Goal: Task Accomplishment & Management: Use online tool/utility

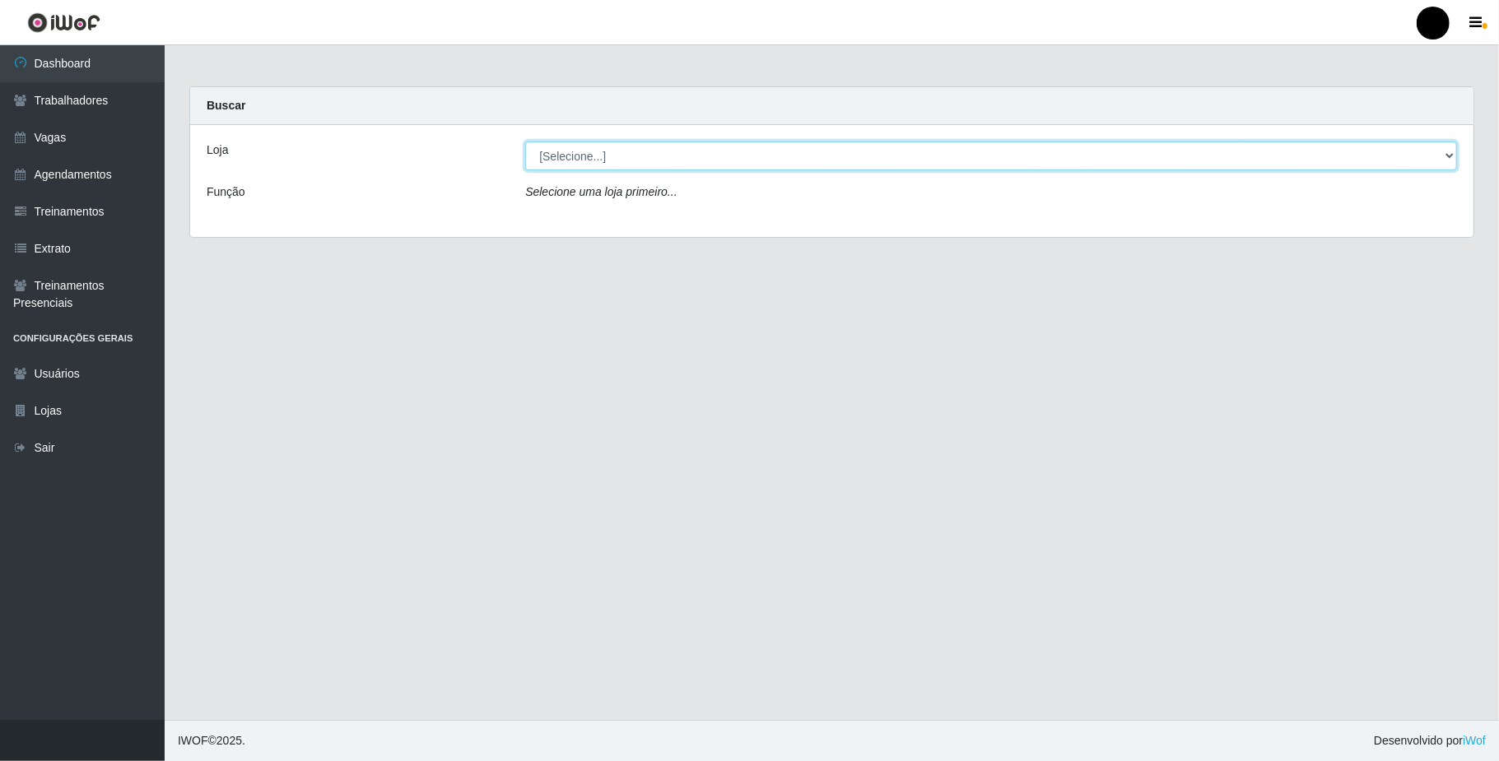
click at [1440, 148] on select "[Selecione...] SuperFácil Atacado - Emaús" at bounding box center [991, 156] width 932 height 29
select select "407"
click at [525, 142] on select "[Selecione...] SuperFácil Atacado - Emaús" at bounding box center [991, 156] width 932 height 29
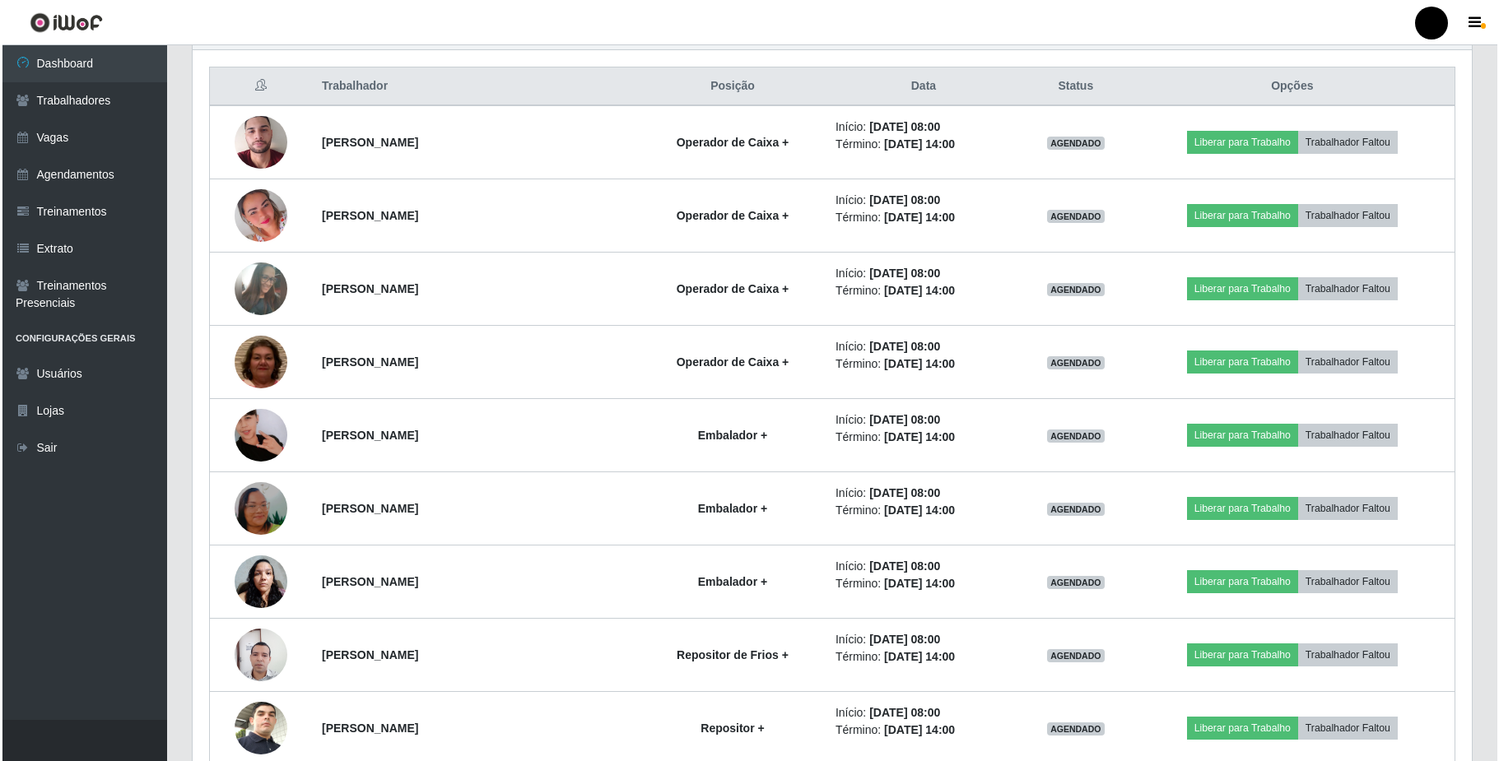
scroll to position [658, 0]
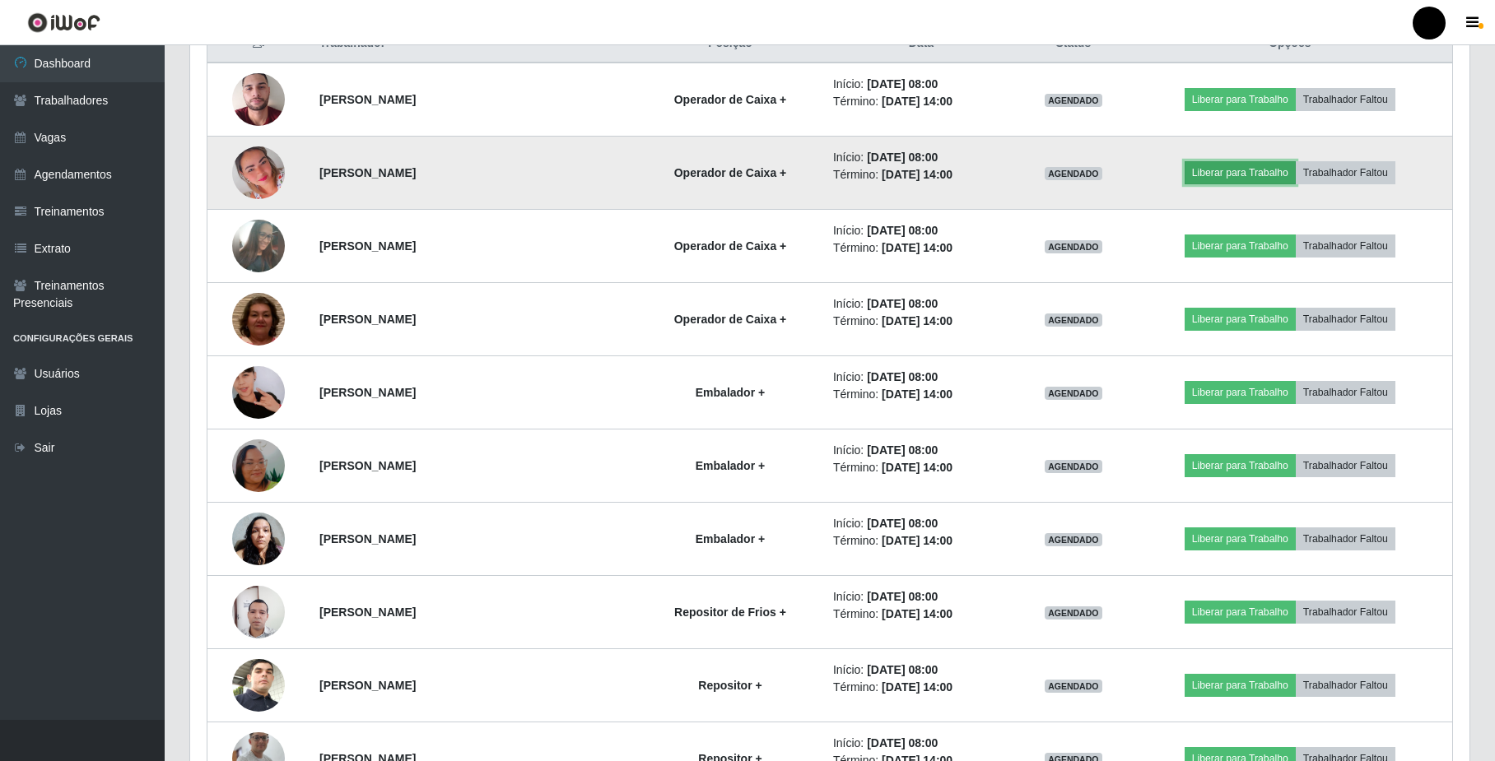
click at [1268, 172] on button "Liberar para Trabalho" at bounding box center [1239, 172] width 111 height 23
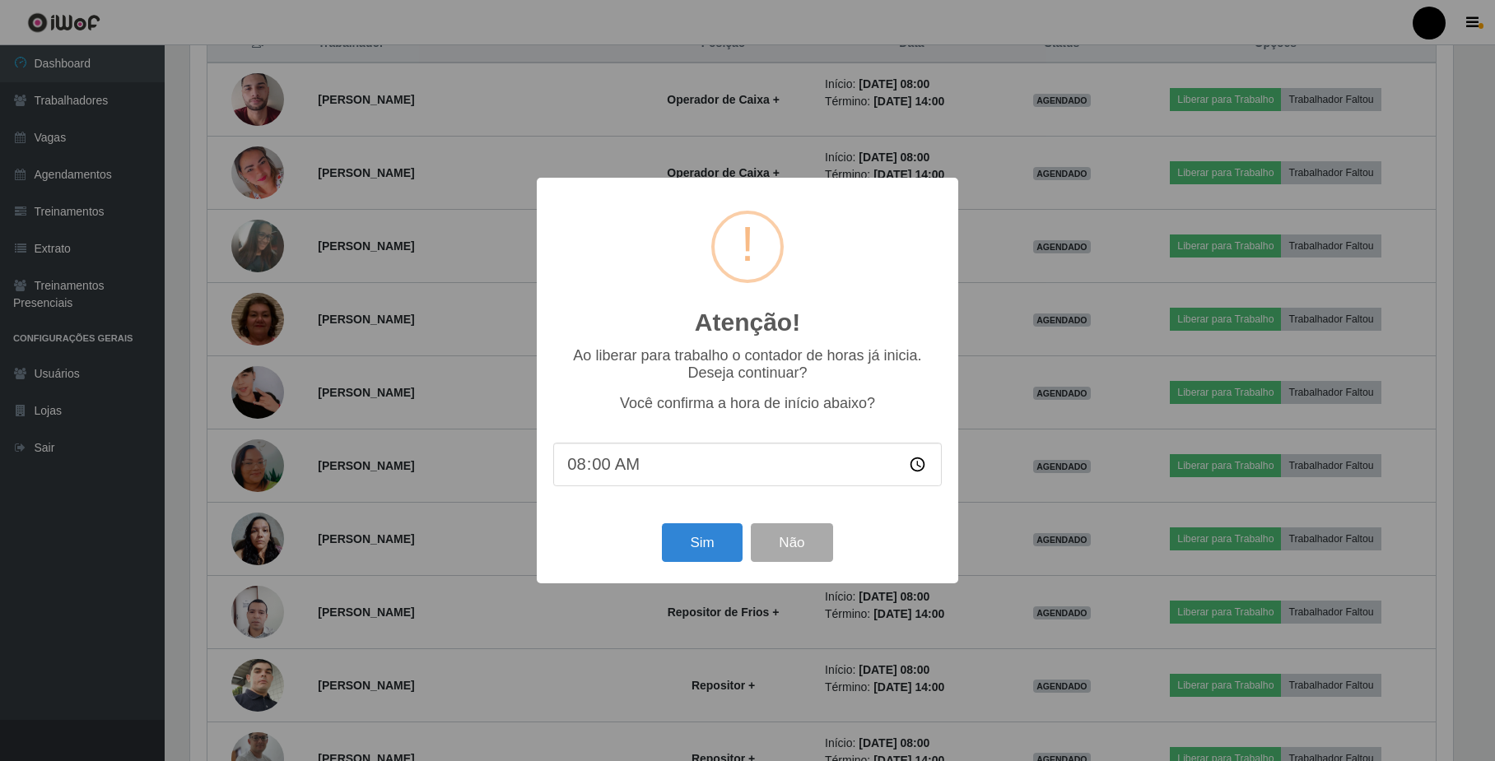
scroll to position [342, 1266]
click at [702, 541] on button "Sim" at bounding box center [704, 543] width 80 height 39
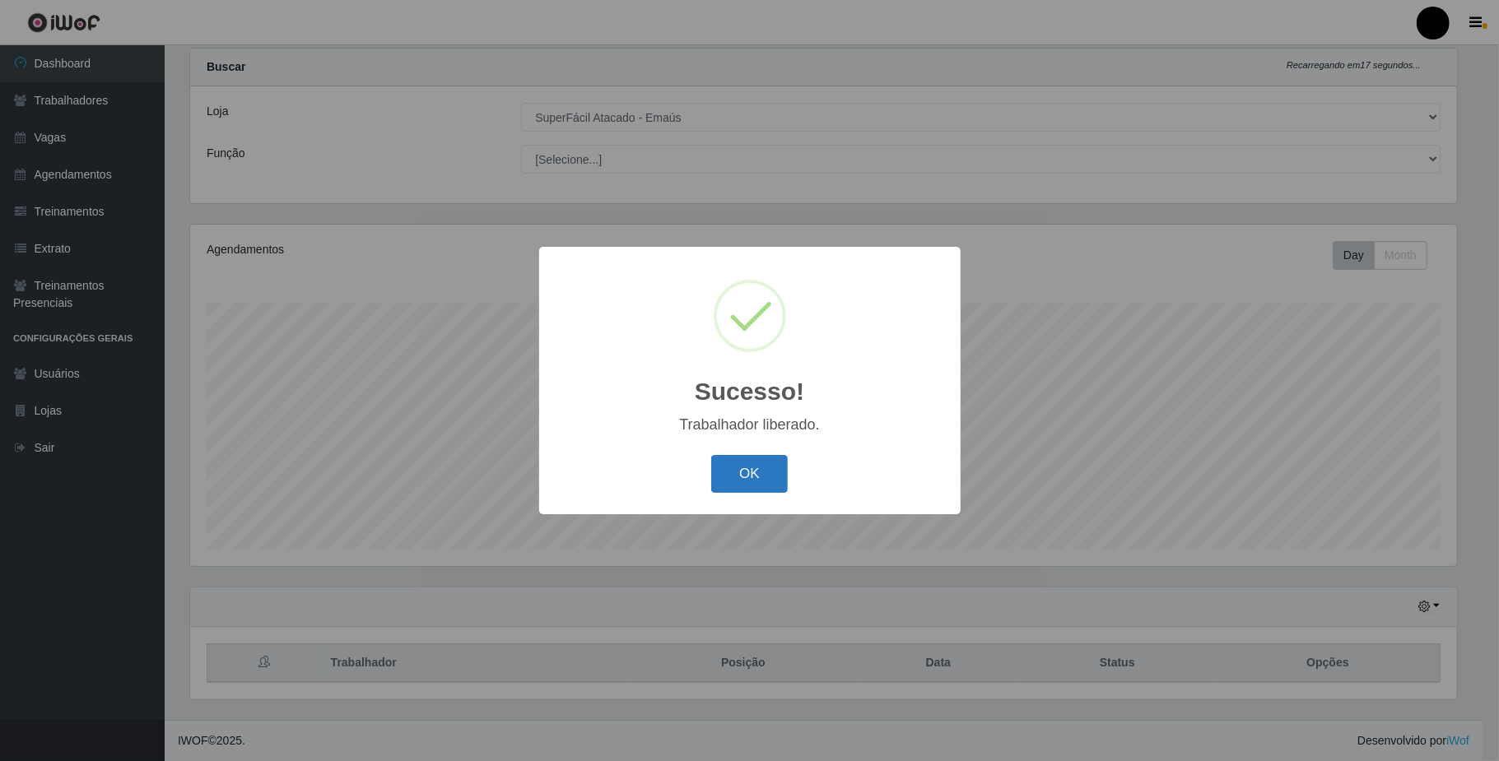
click at [768, 476] on button "OK" at bounding box center [749, 474] width 77 height 39
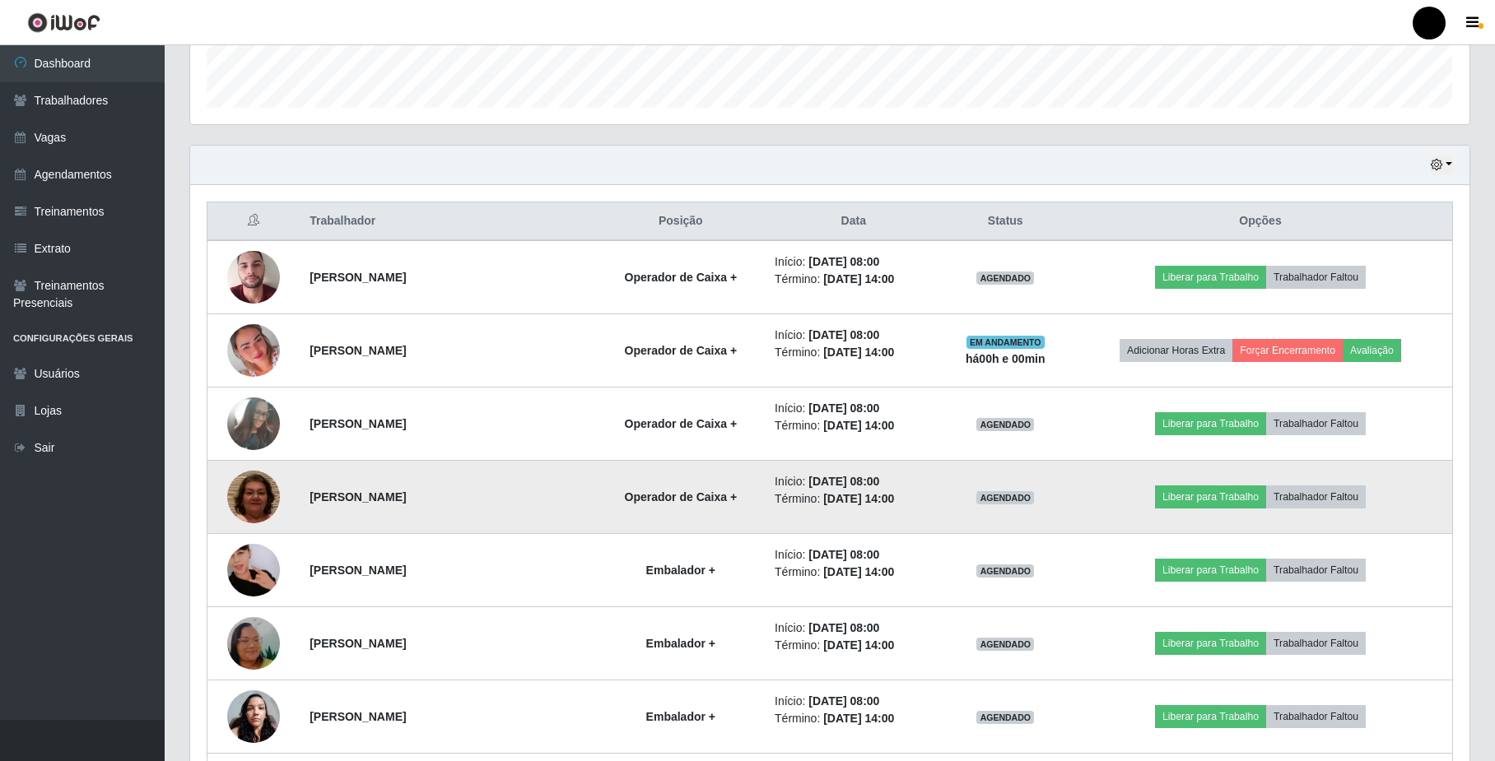
scroll to position [590, 0]
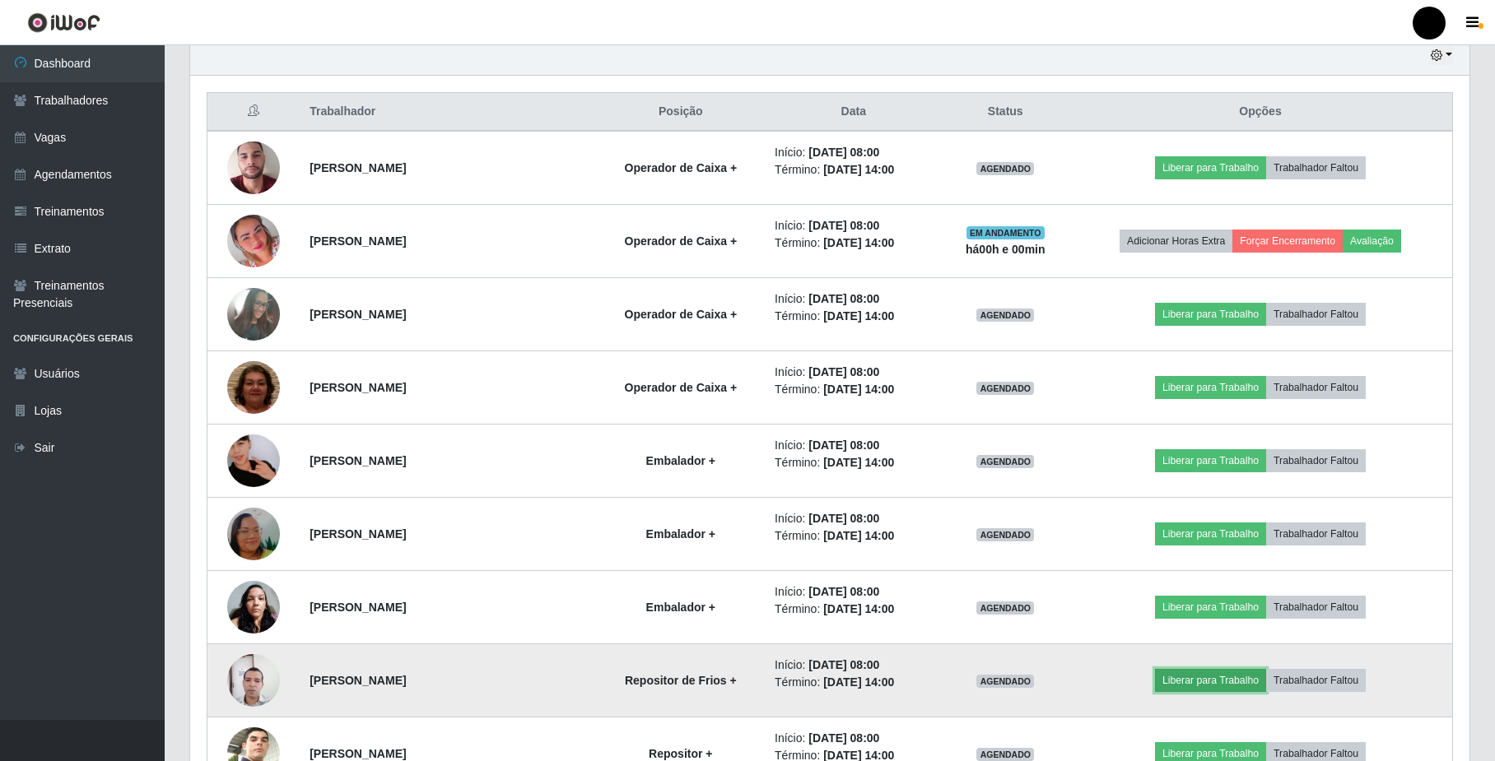
click at [1231, 686] on button "Liberar para Trabalho" at bounding box center [1210, 680] width 111 height 23
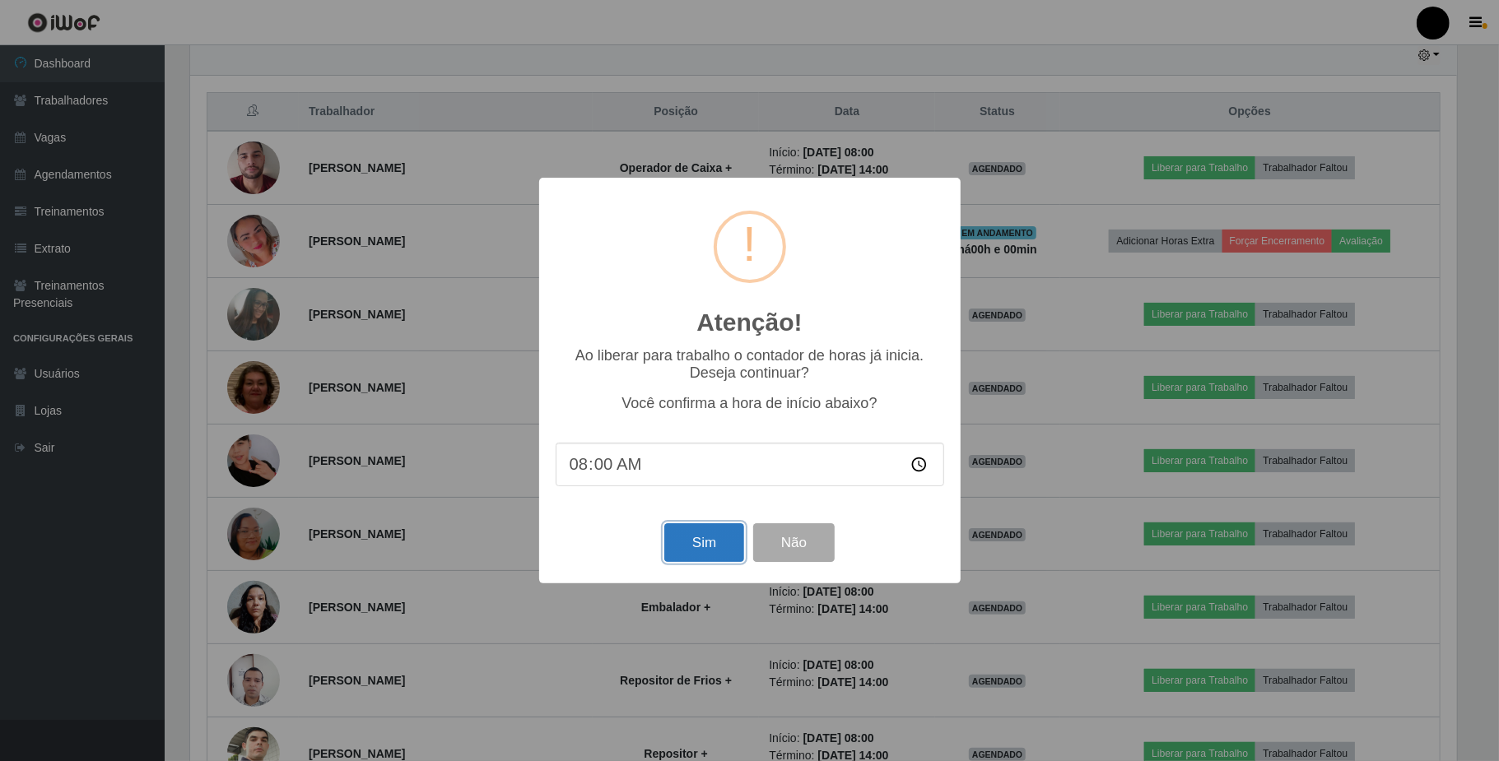
click at [712, 547] on button "Sim" at bounding box center [704, 543] width 80 height 39
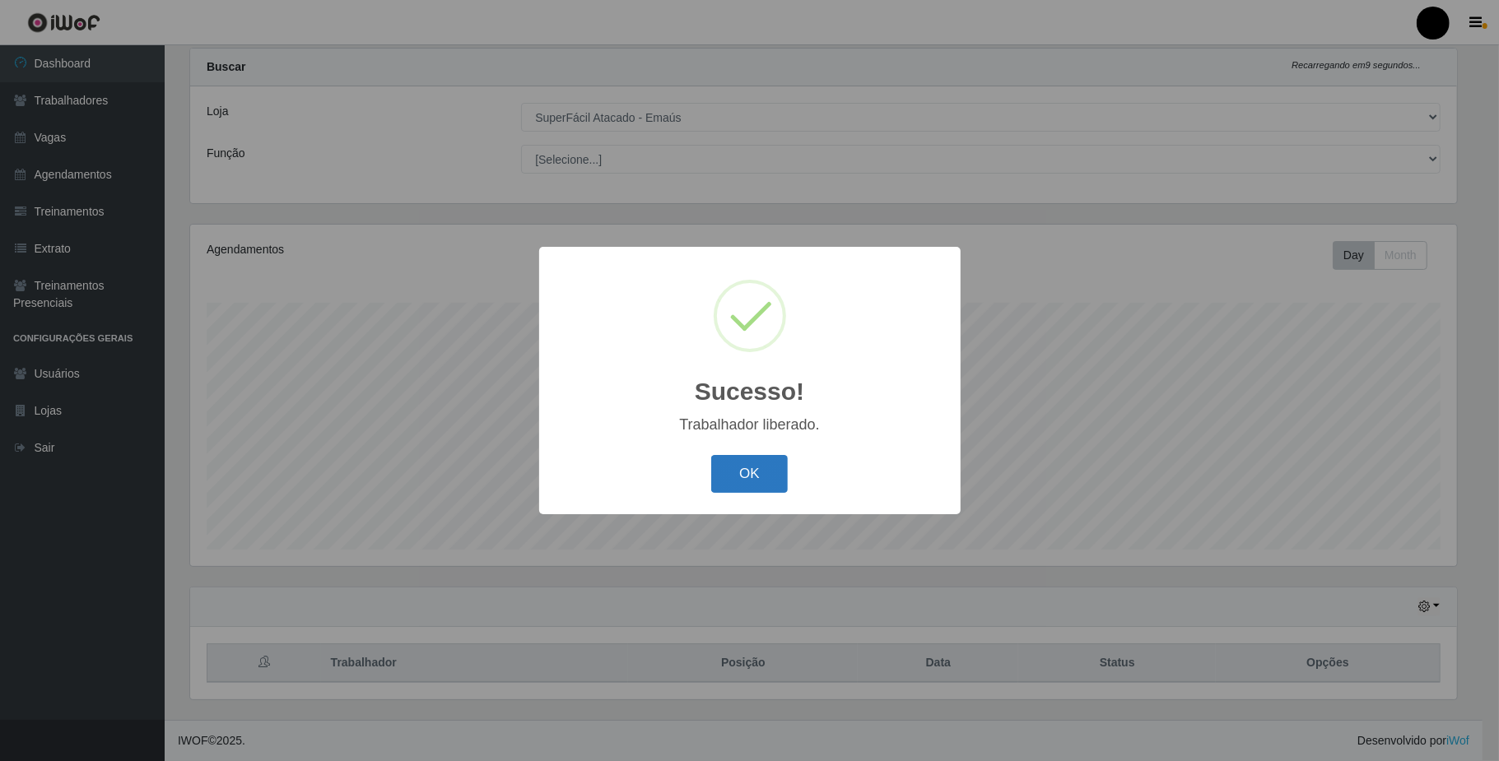
click at [758, 471] on button "OK" at bounding box center [749, 474] width 77 height 39
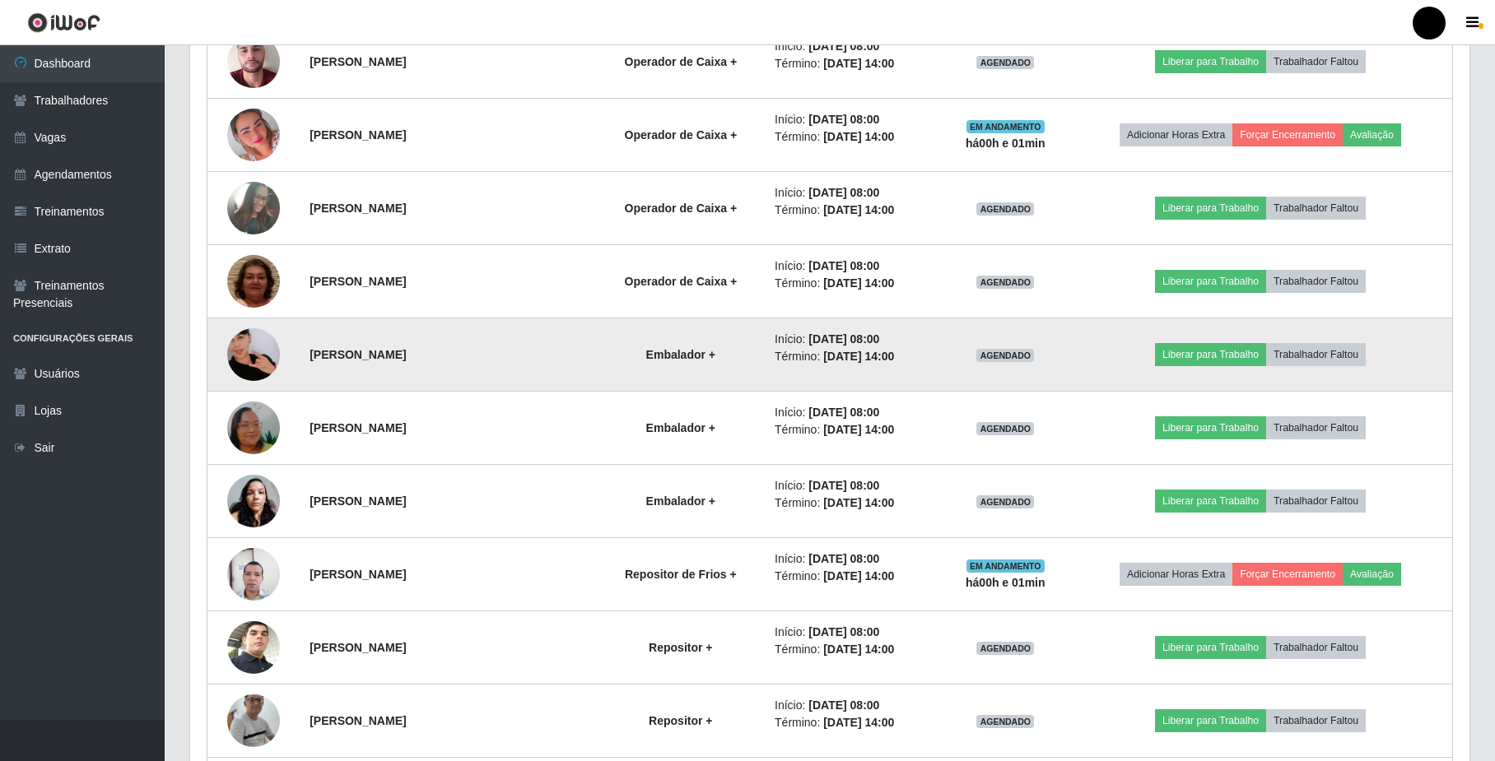
scroll to position [810, 0]
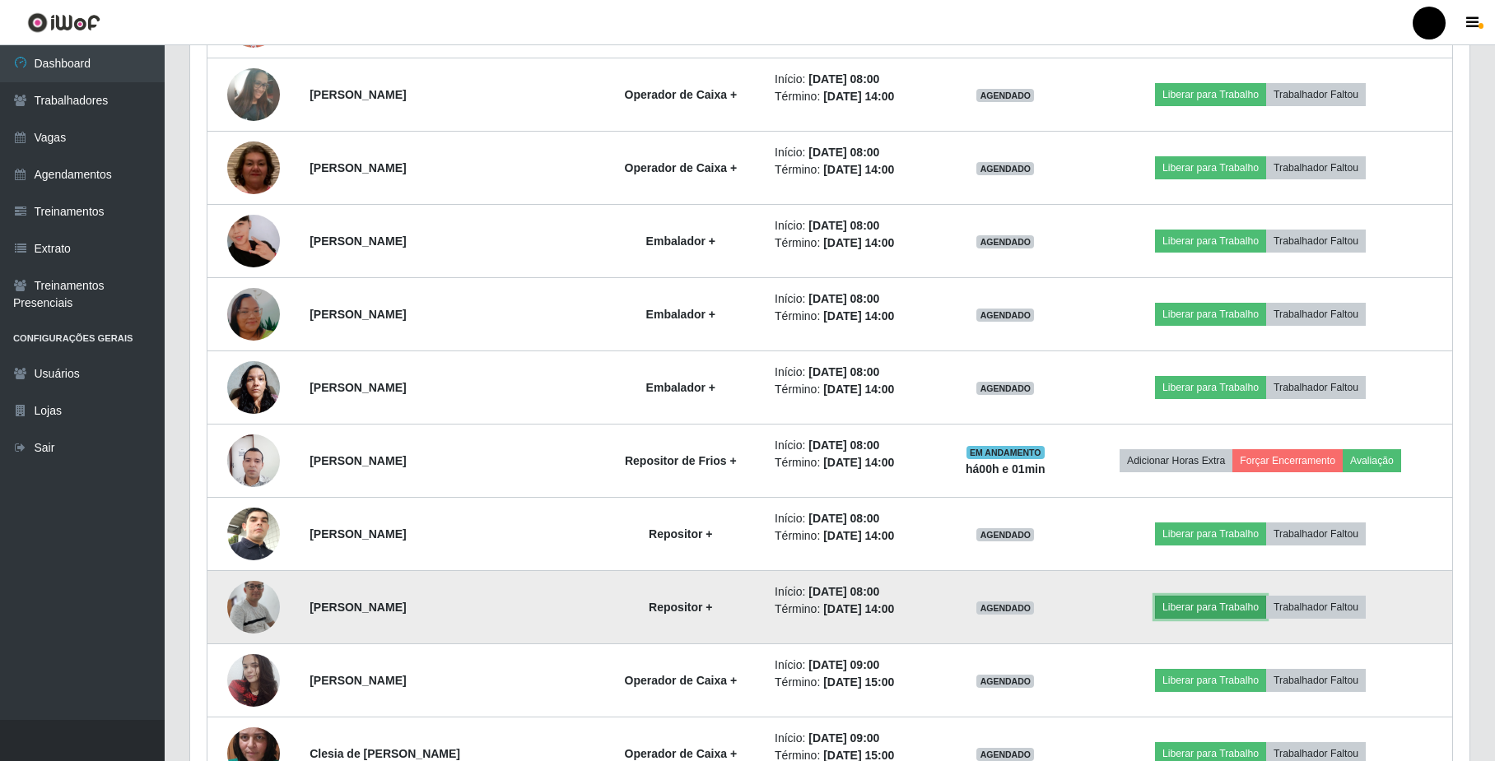
click at [1225, 607] on button "Liberar para Trabalho" at bounding box center [1210, 607] width 111 height 23
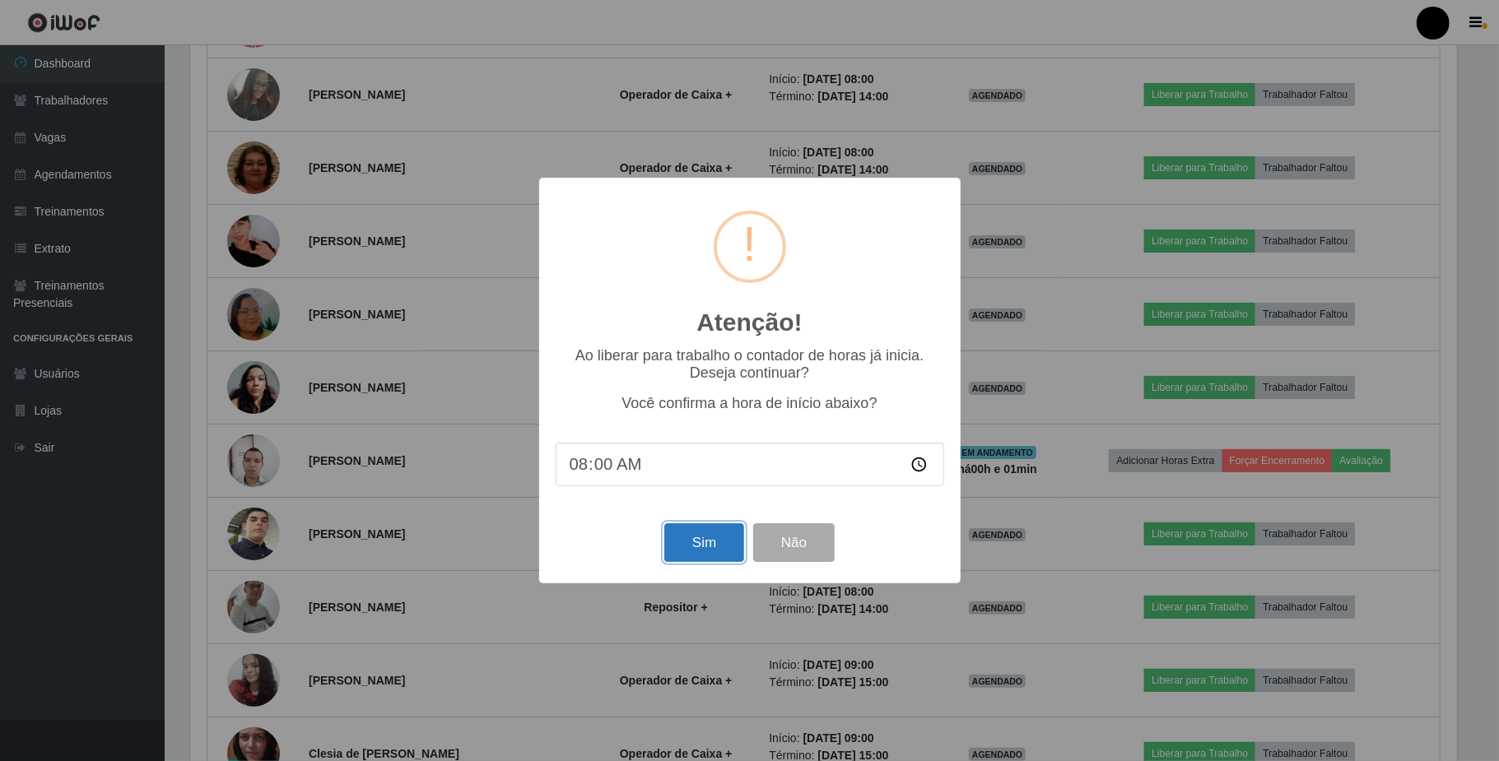
click at [712, 547] on button "Sim" at bounding box center [704, 543] width 80 height 39
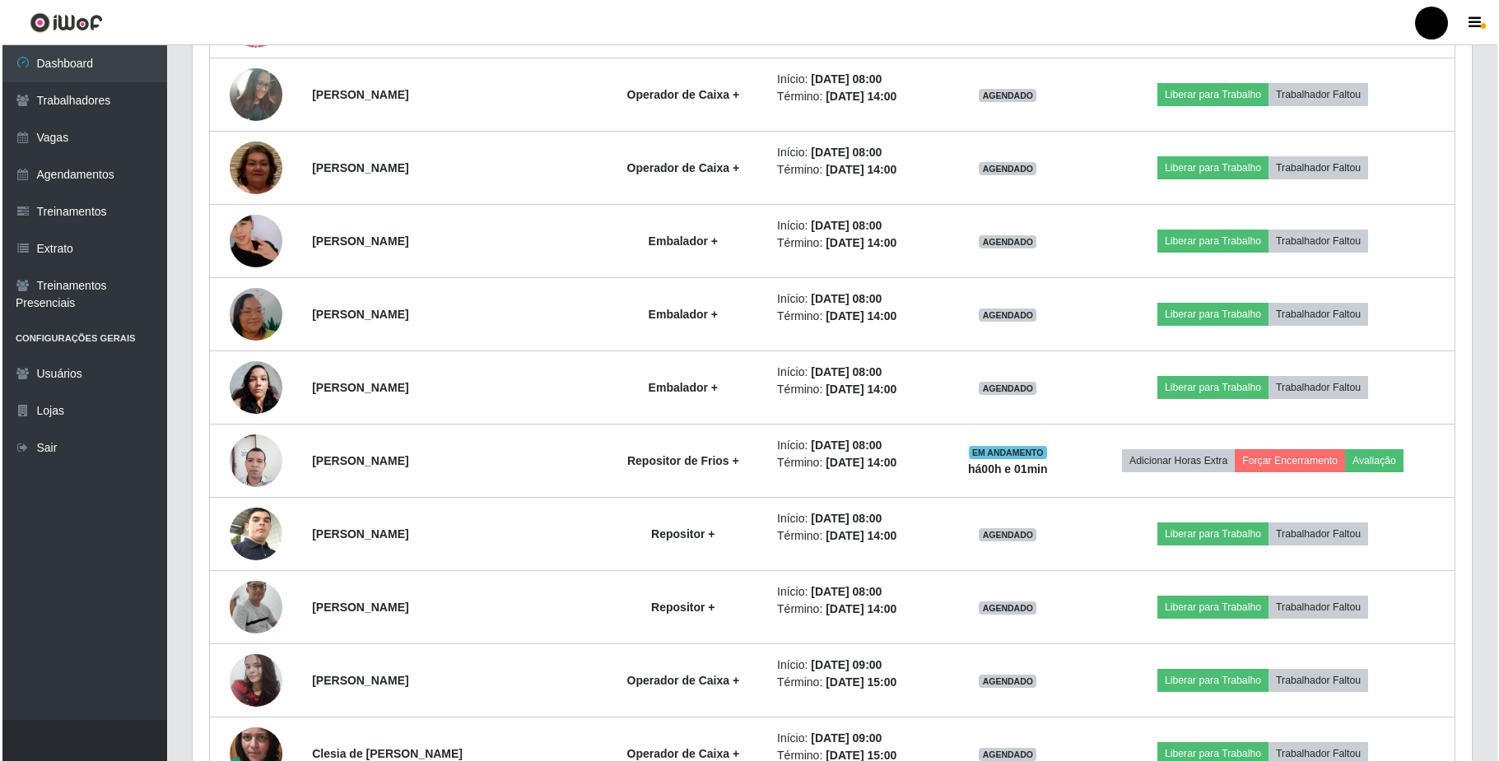
scroll to position [0, 0]
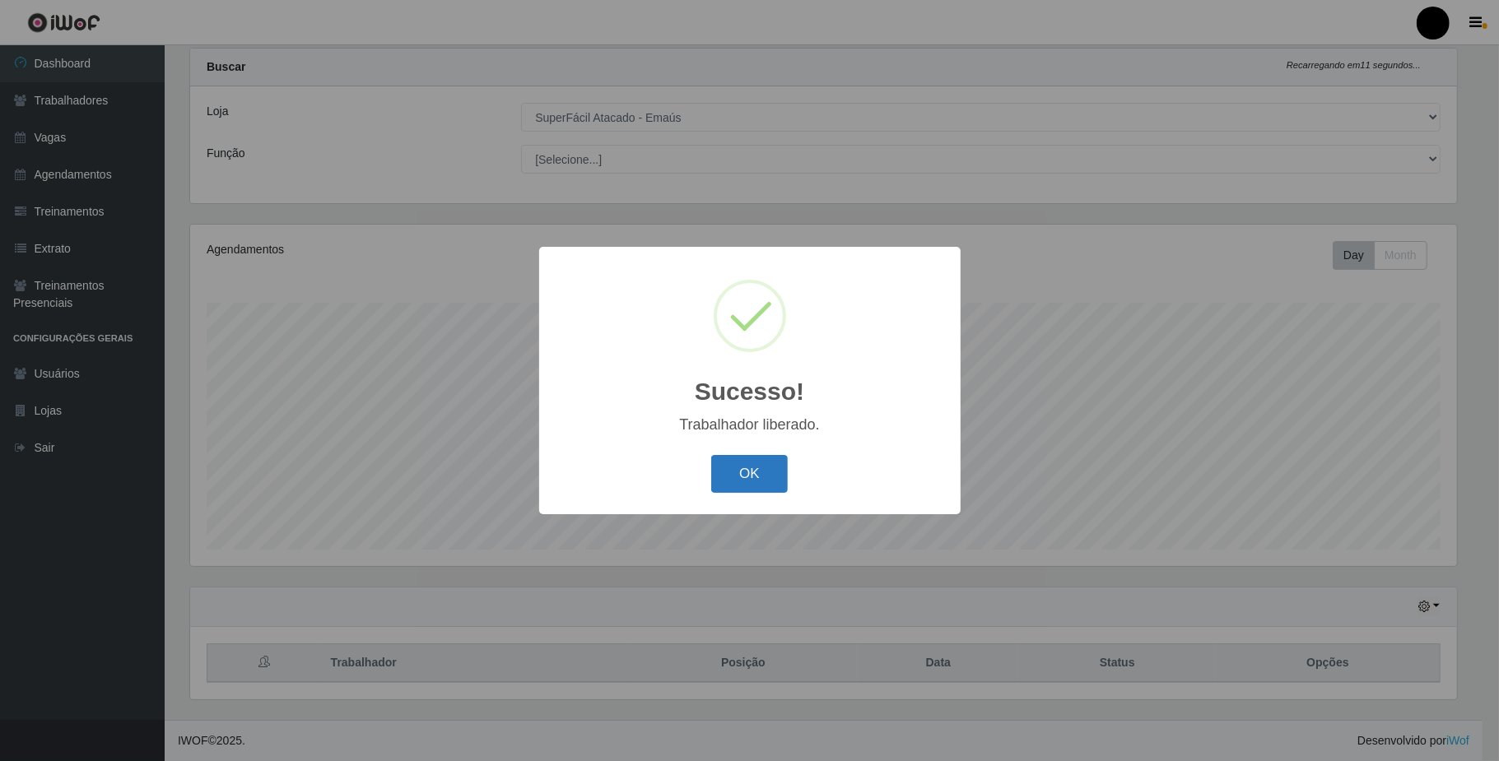
click at [747, 482] on button "OK" at bounding box center [749, 474] width 77 height 39
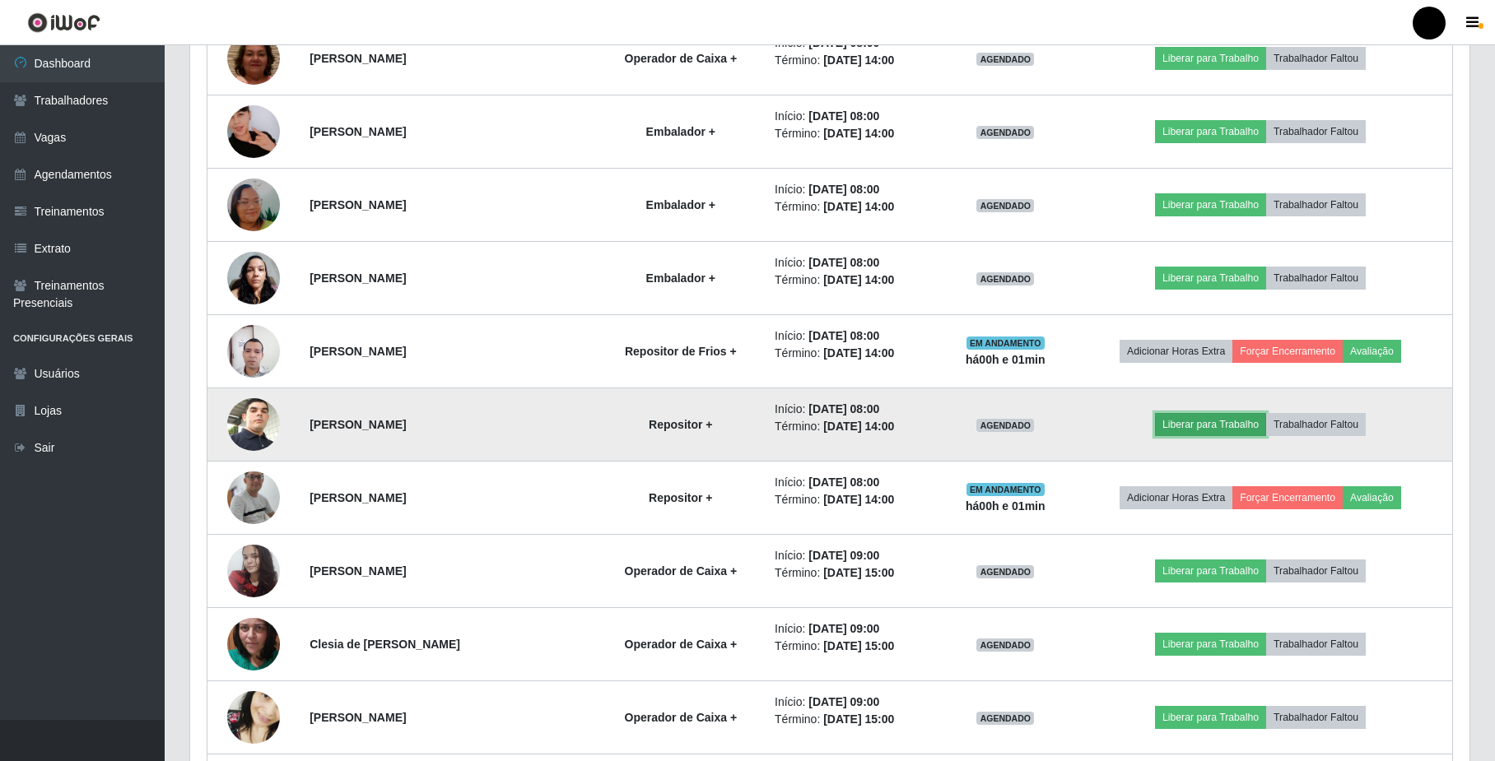
click at [1194, 423] on button "Liberar para Trabalho" at bounding box center [1210, 424] width 111 height 23
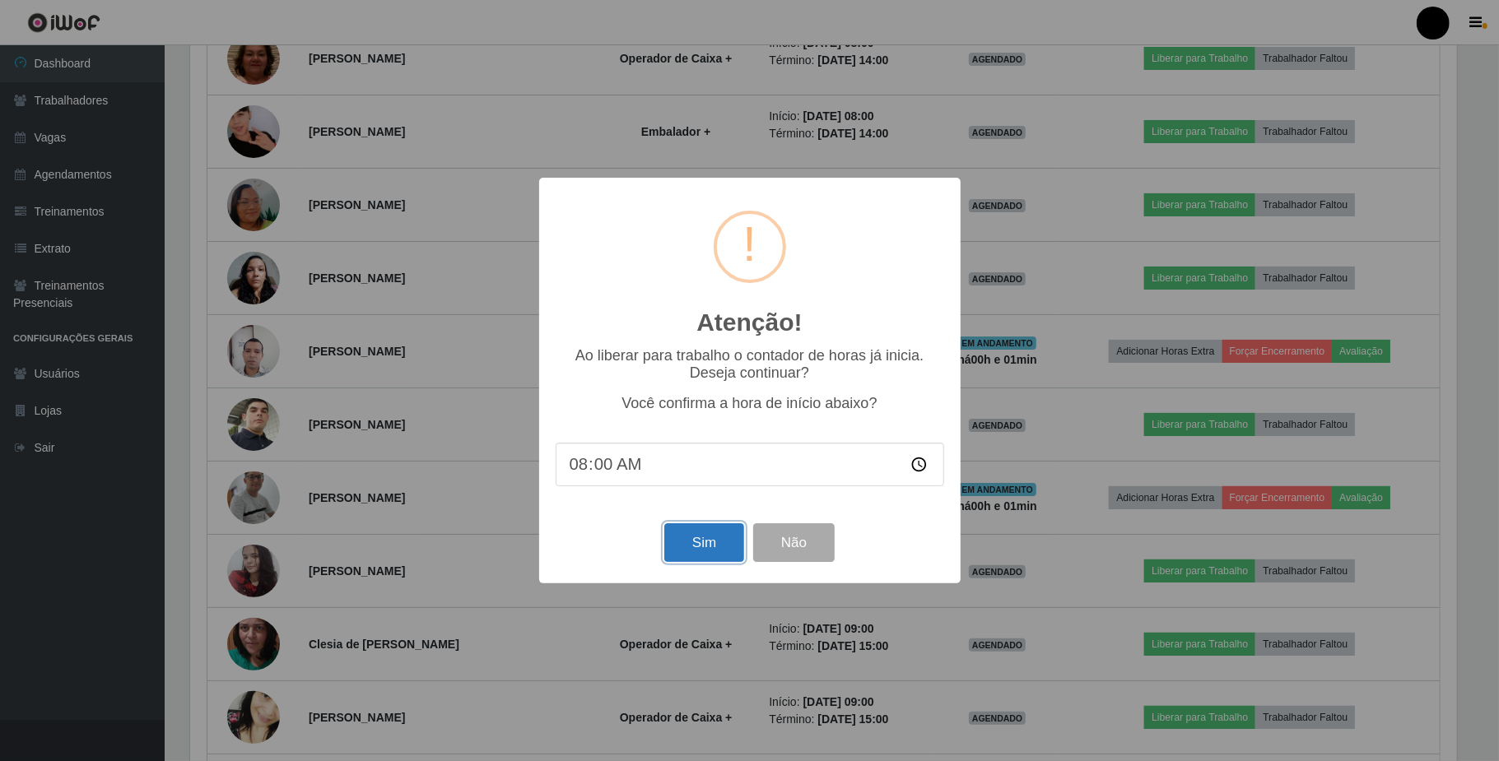
click at [695, 556] on button "Sim" at bounding box center [704, 543] width 80 height 39
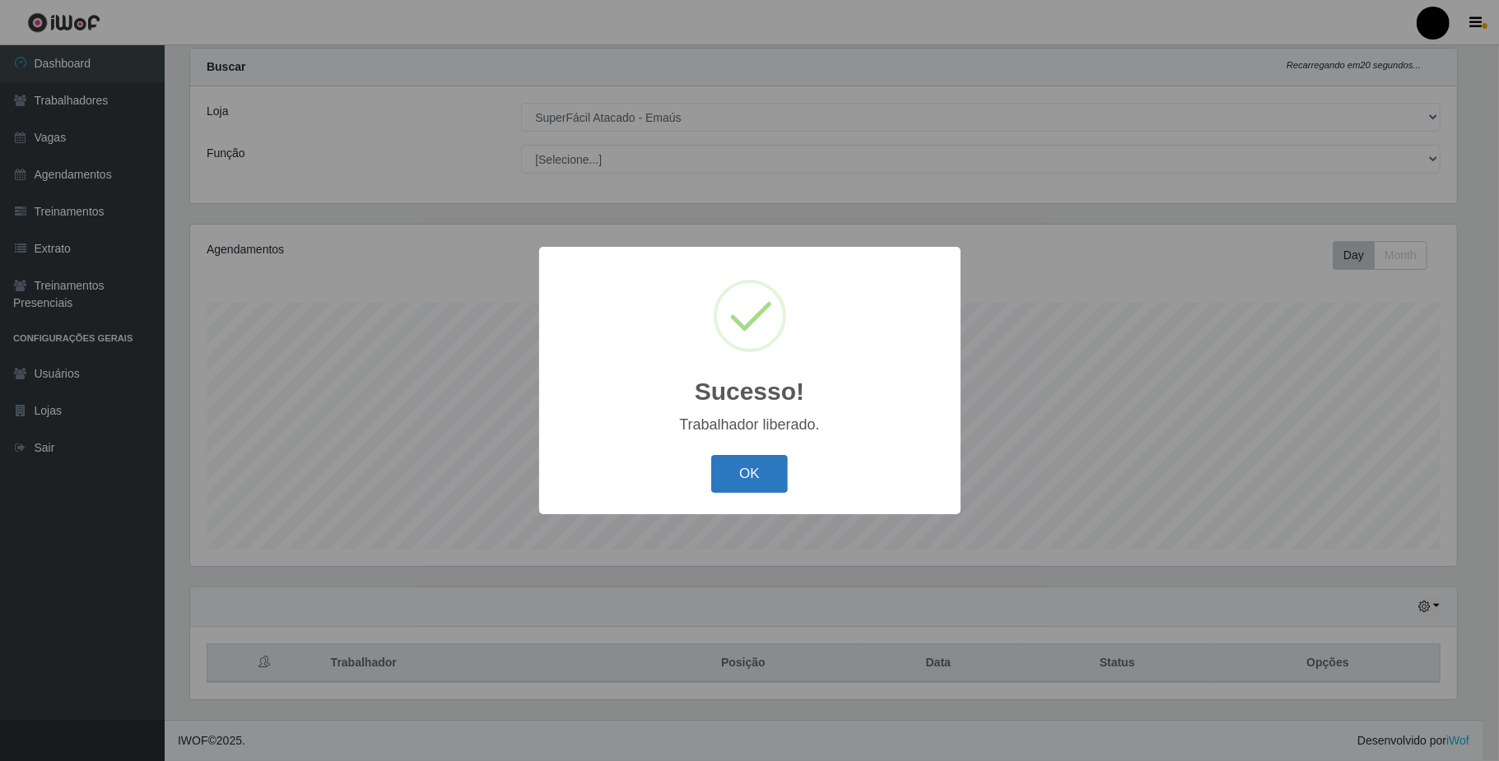
click at [759, 476] on button "OK" at bounding box center [749, 474] width 77 height 39
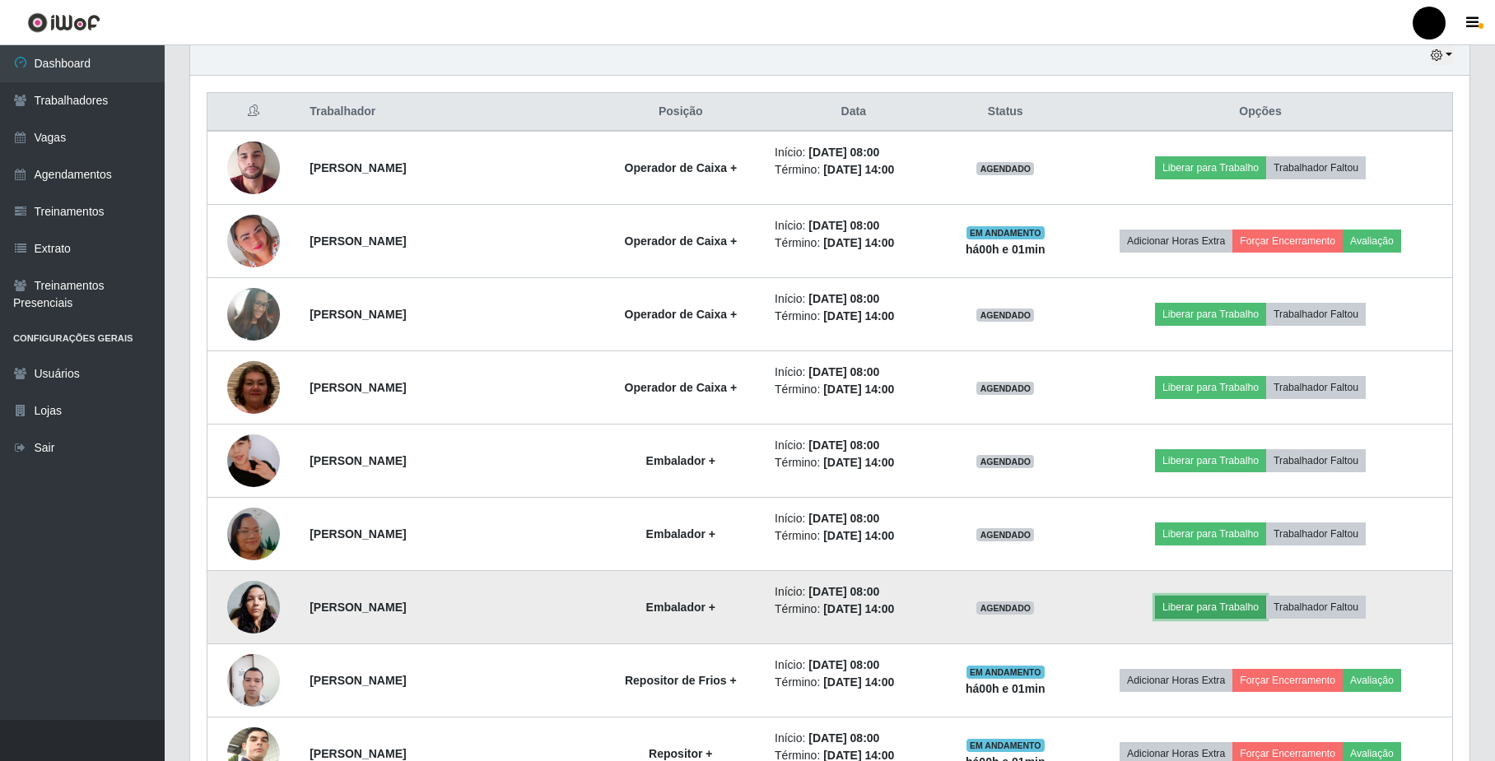
click at [1197, 607] on button "Liberar para Trabalho" at bounding box center [1210, 607] width 111 height 23
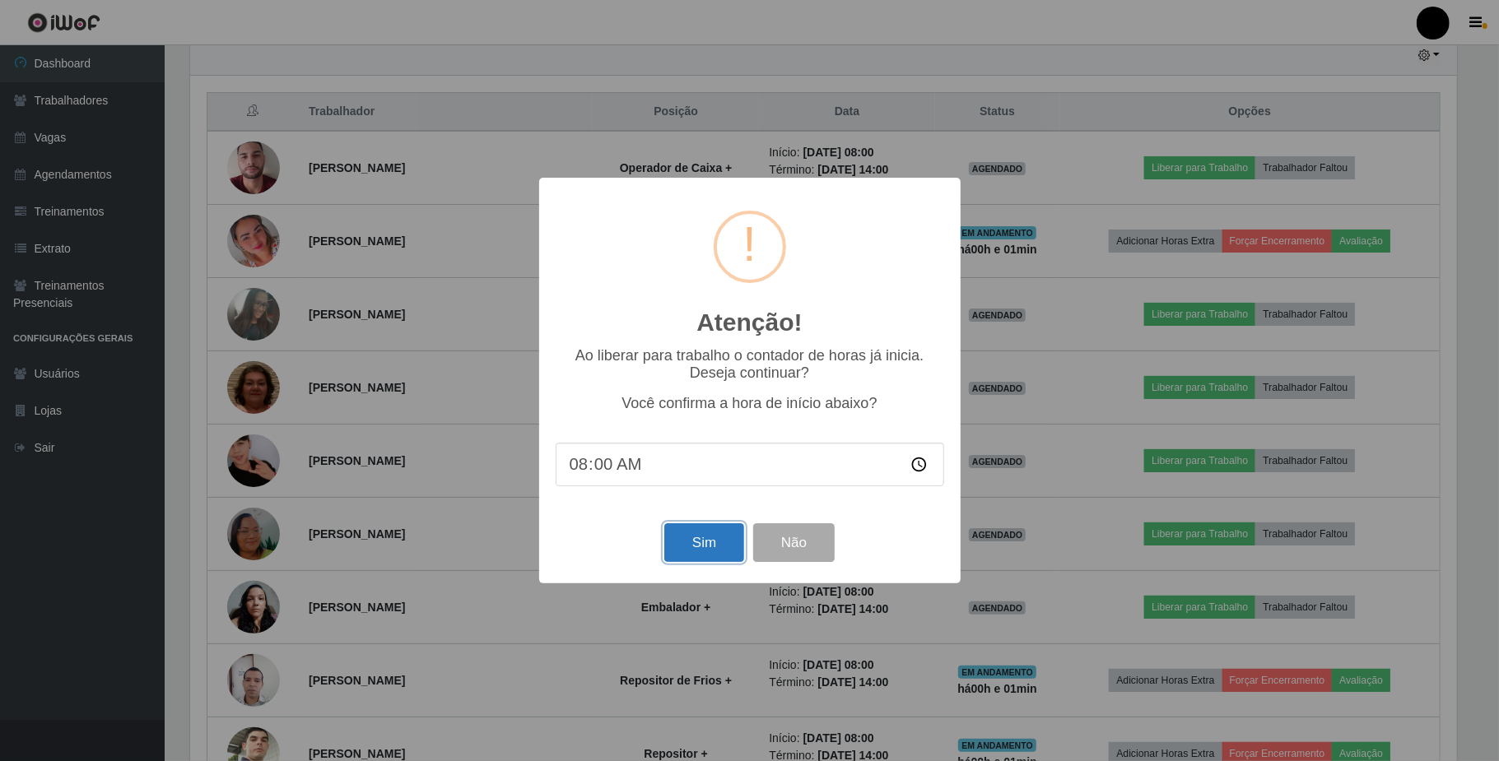
click at [724, 540] on button "Sim" at bounding box center [704, 543] width 80 height 39
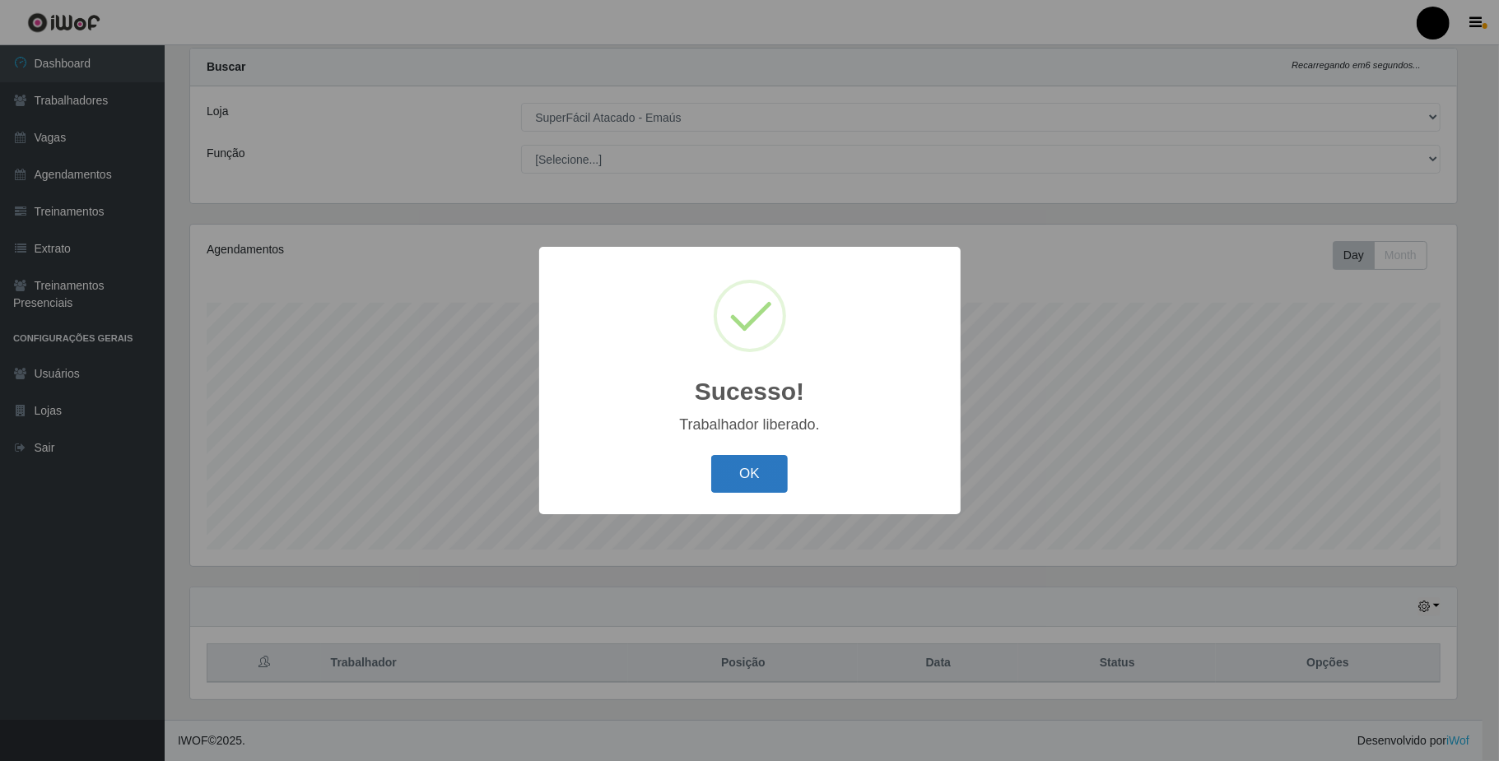
click at [778, 482] on button "OK" at bounding box center [749, 474] width 77 height 39
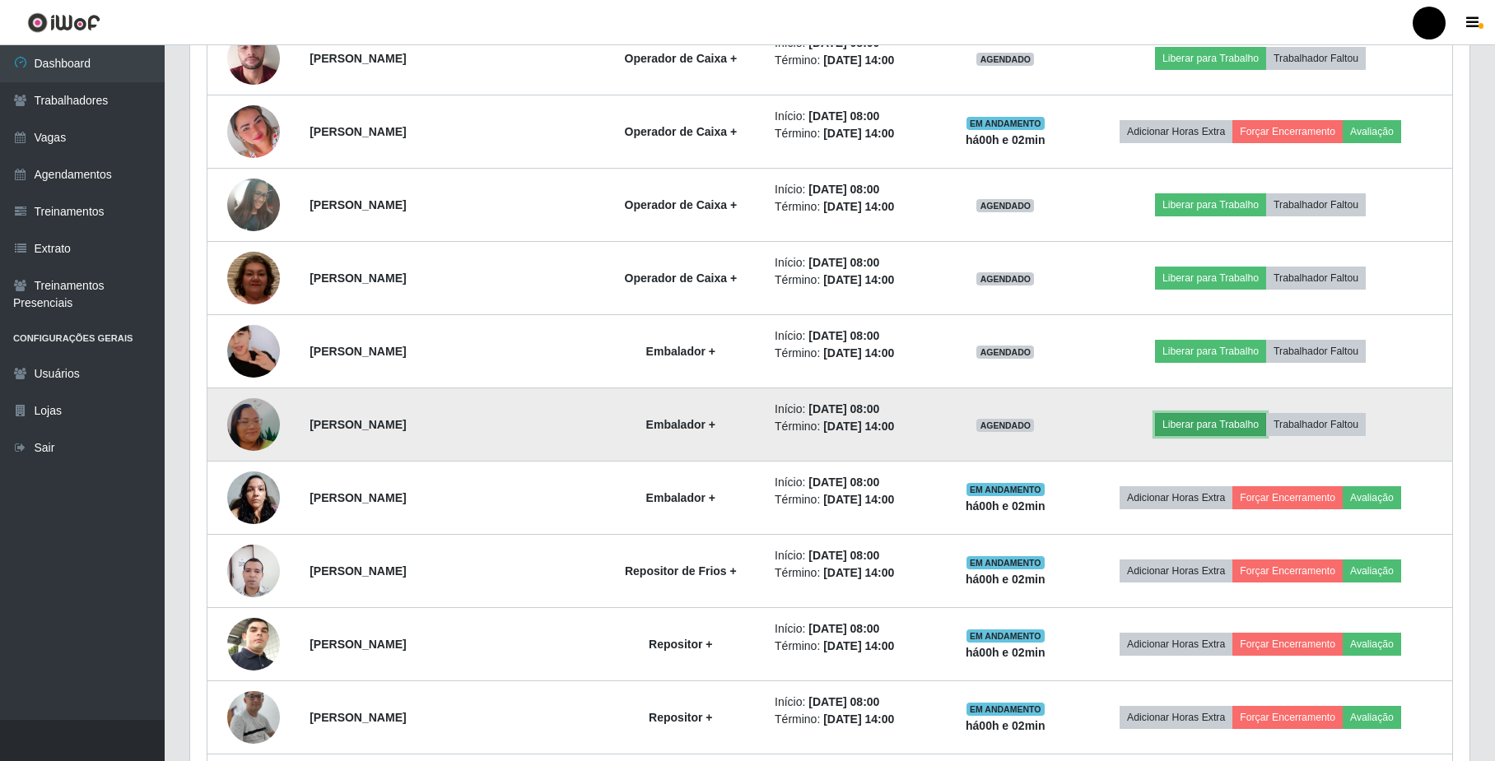
click at [1236, 428] on button "Liberar para Trabalho" at bounding box center [1210, 424] width 111 height 23
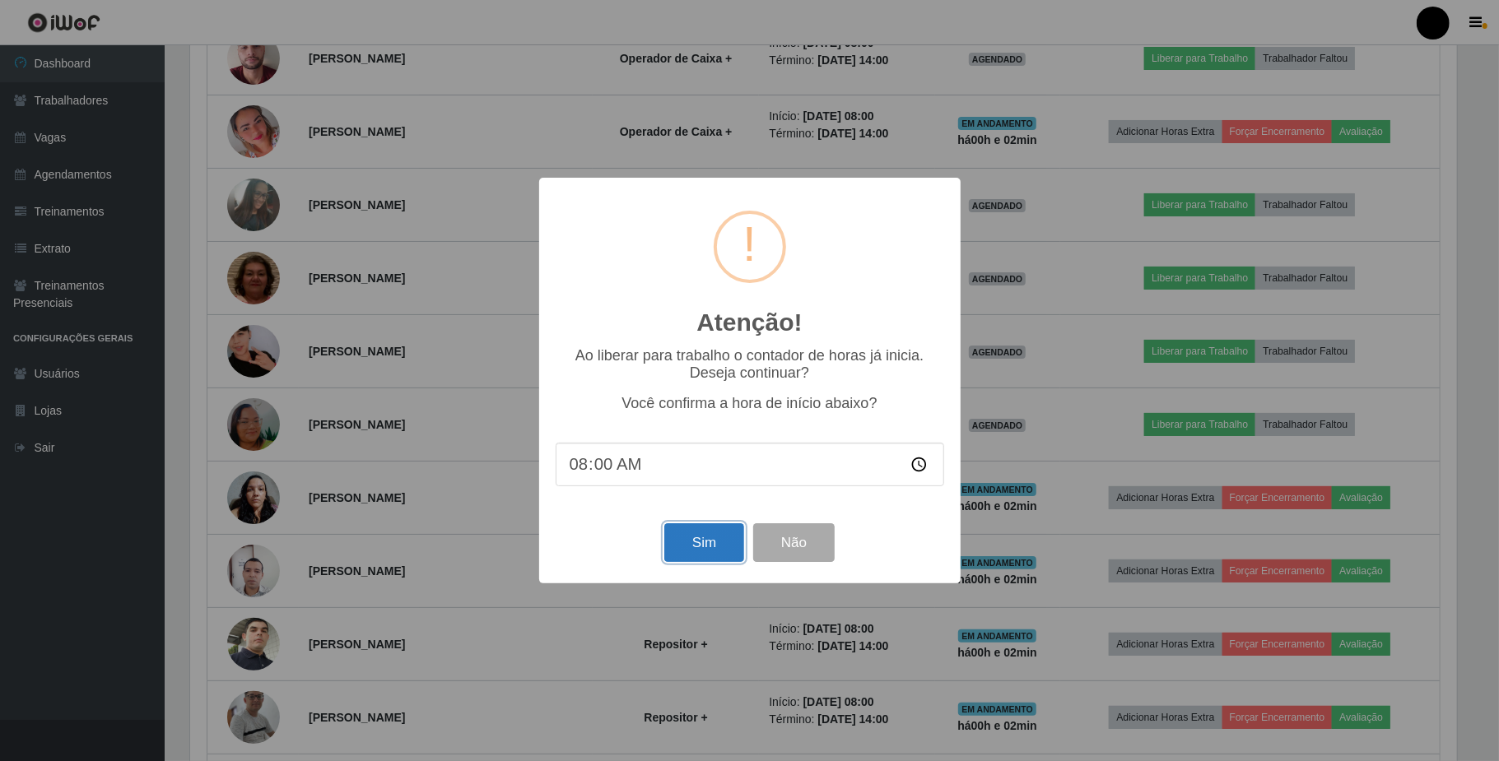
click at [721, 547] on button "Sim" at bounding box center [704, 543] width 80 height 39
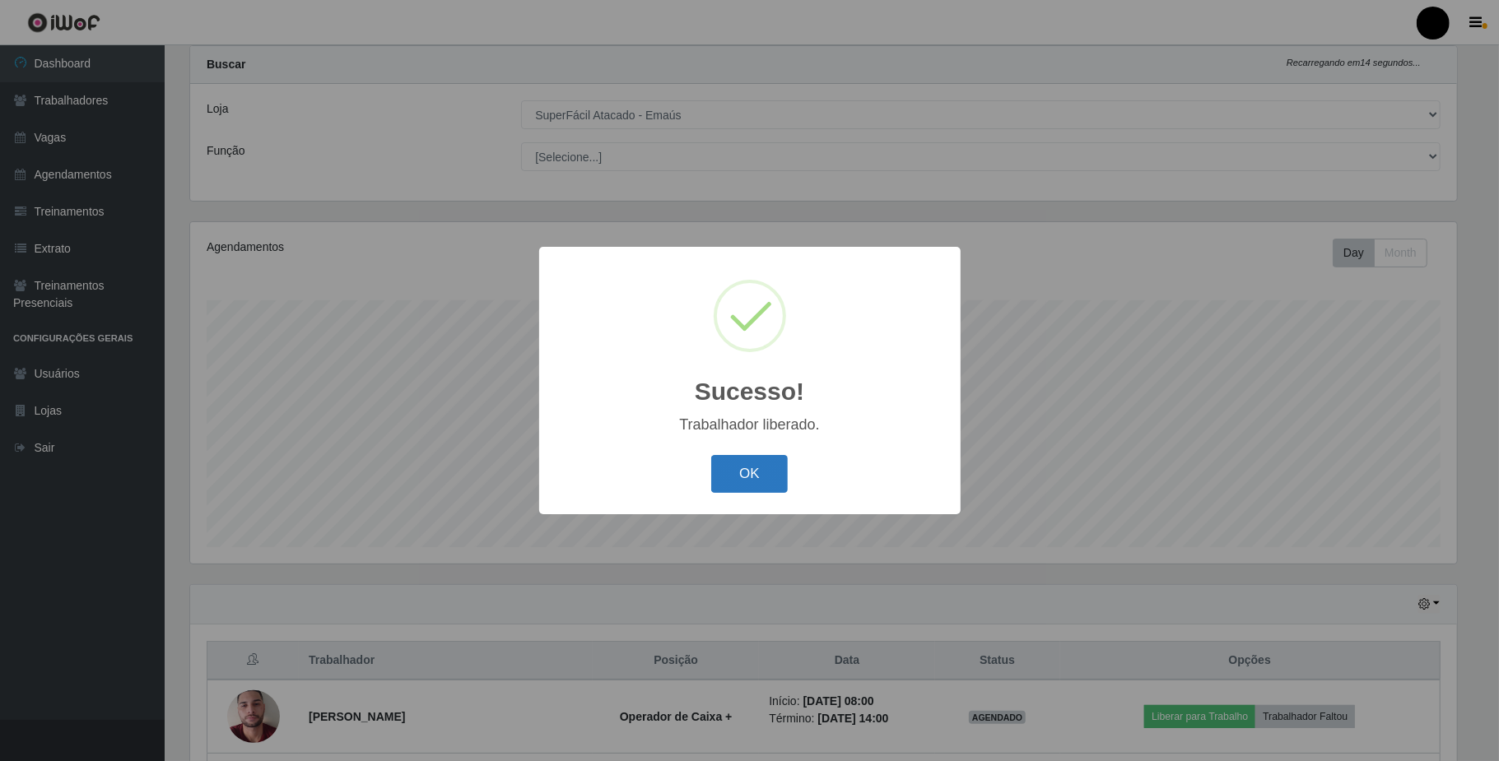
click at [754, 475] on button "OK" at bounding box center [749, 474] width 77 height 39
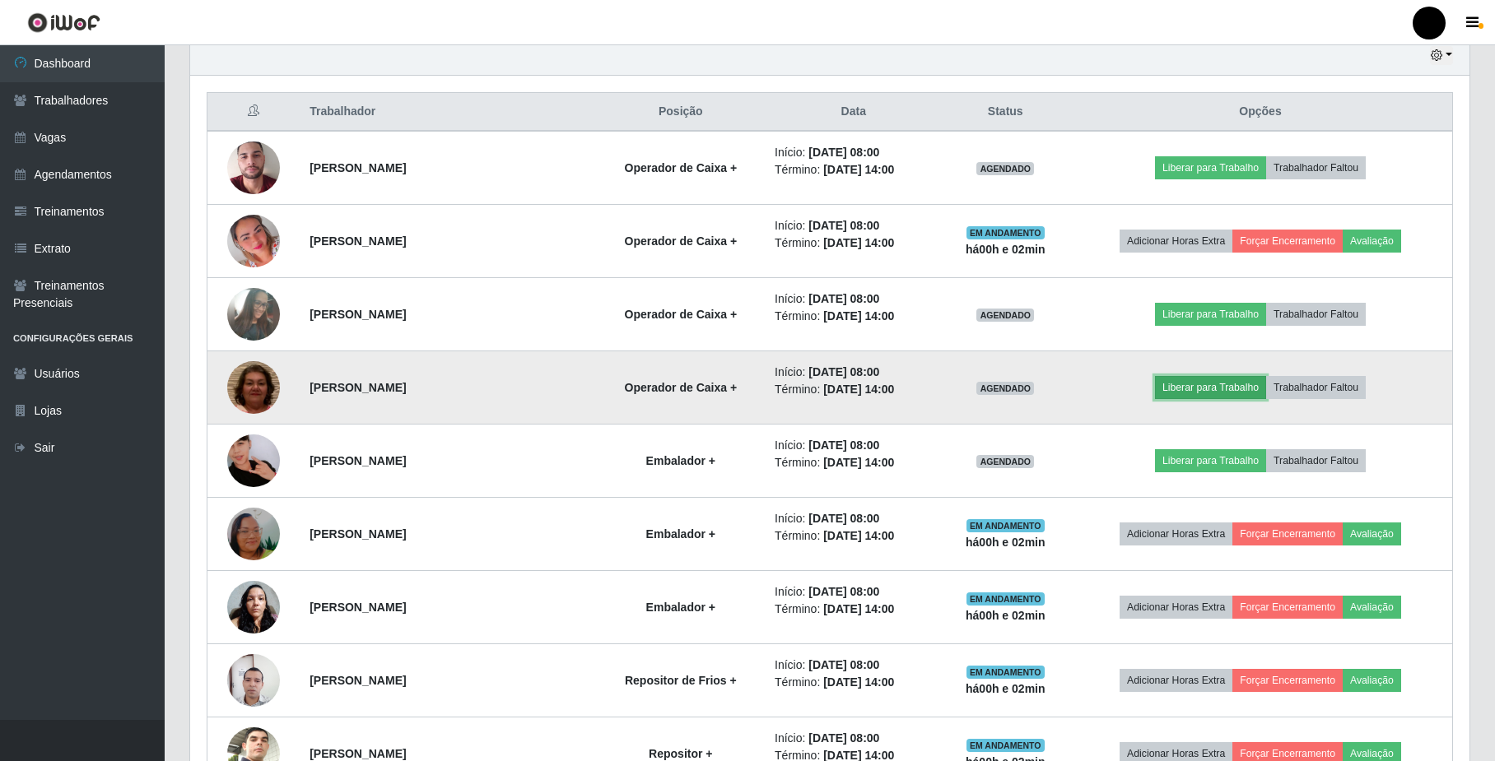
click at [1230, 392] on button "Liberar para Trabalho" at bounding box center [1210, 387] width 111 height 23
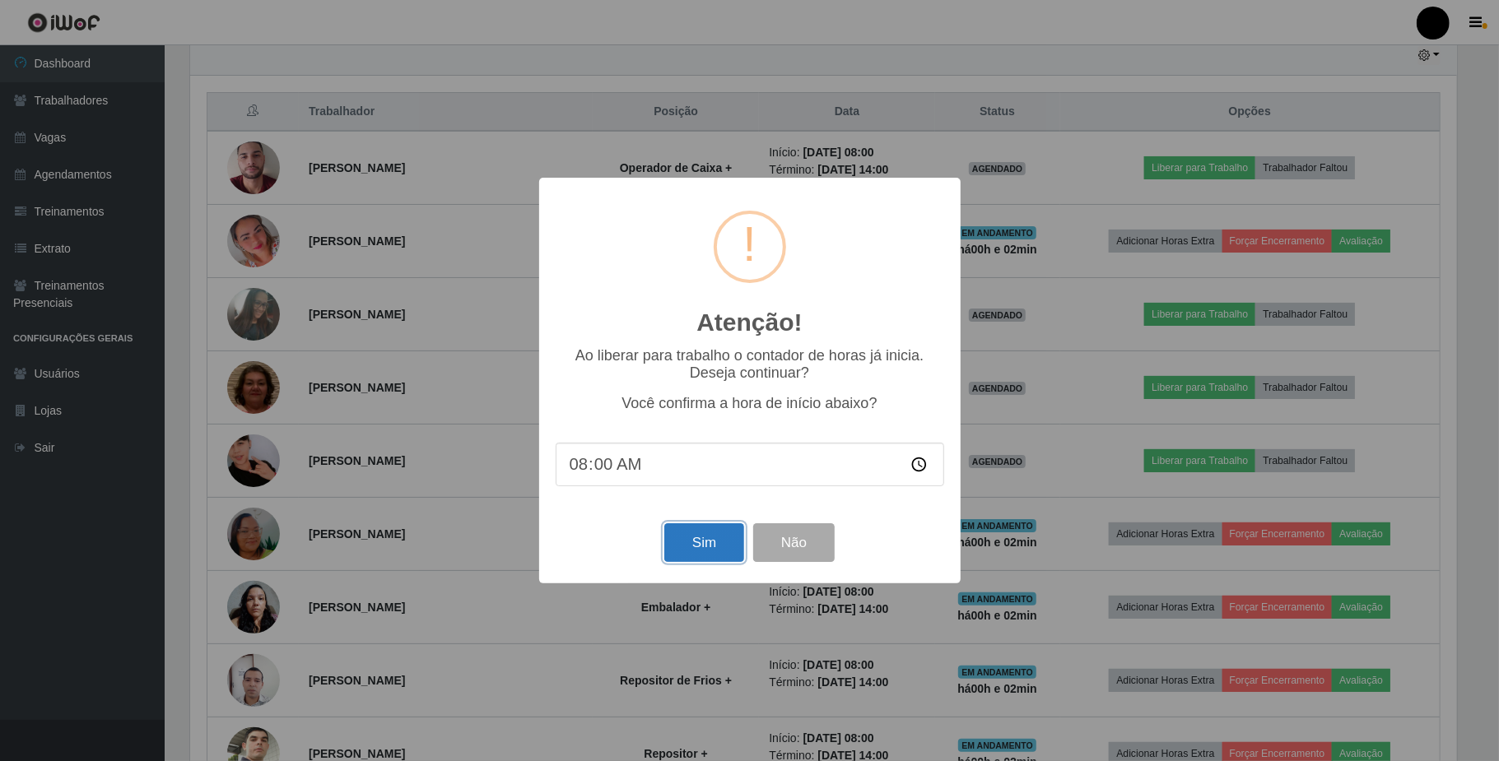
click at [708, 551] on button "Sim" at bounding box center [704, 543] width 80 height 39
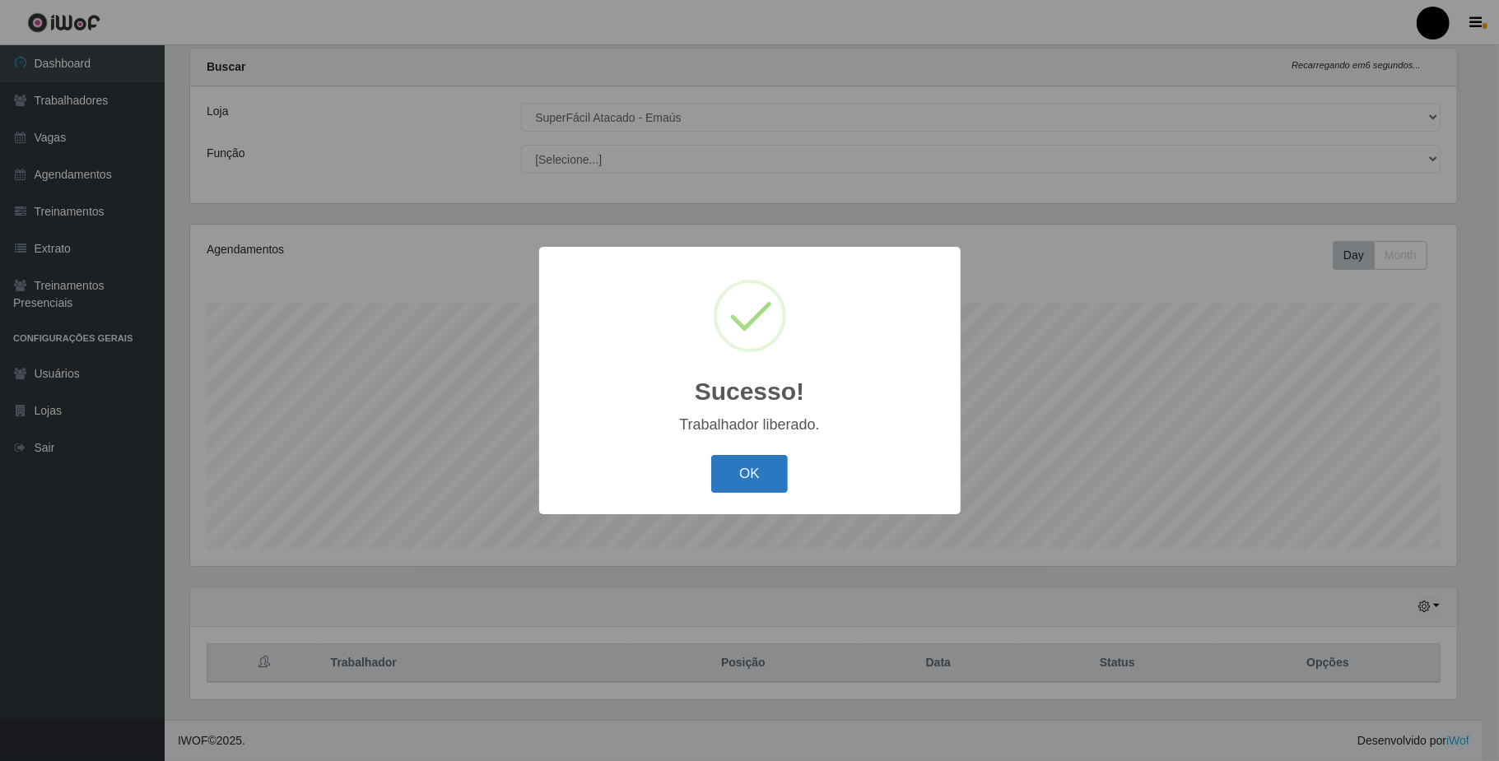
click at [759, 477] on button "OK" at bounding box center [749, 474] width 77 height 39
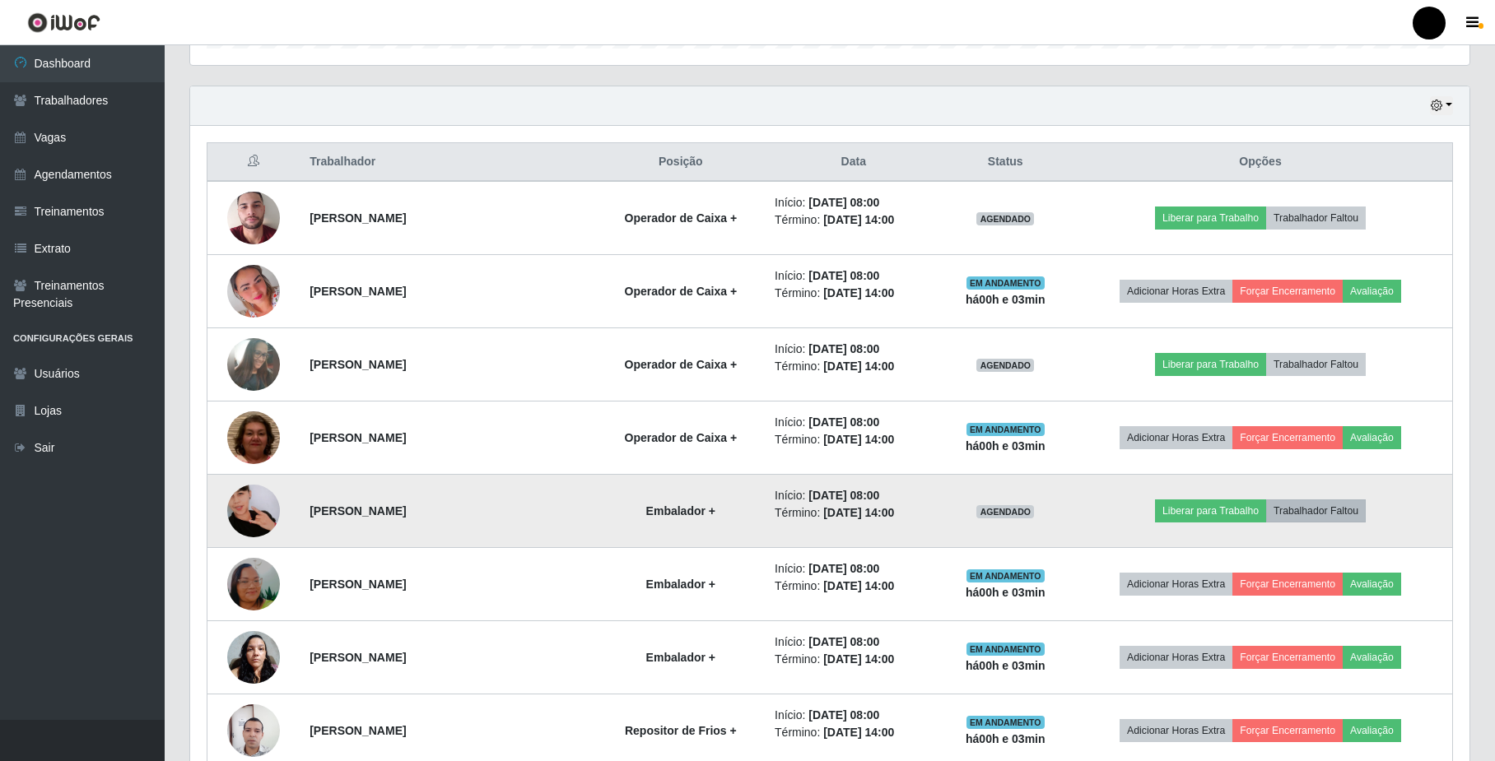
scroll to position [481, 0]
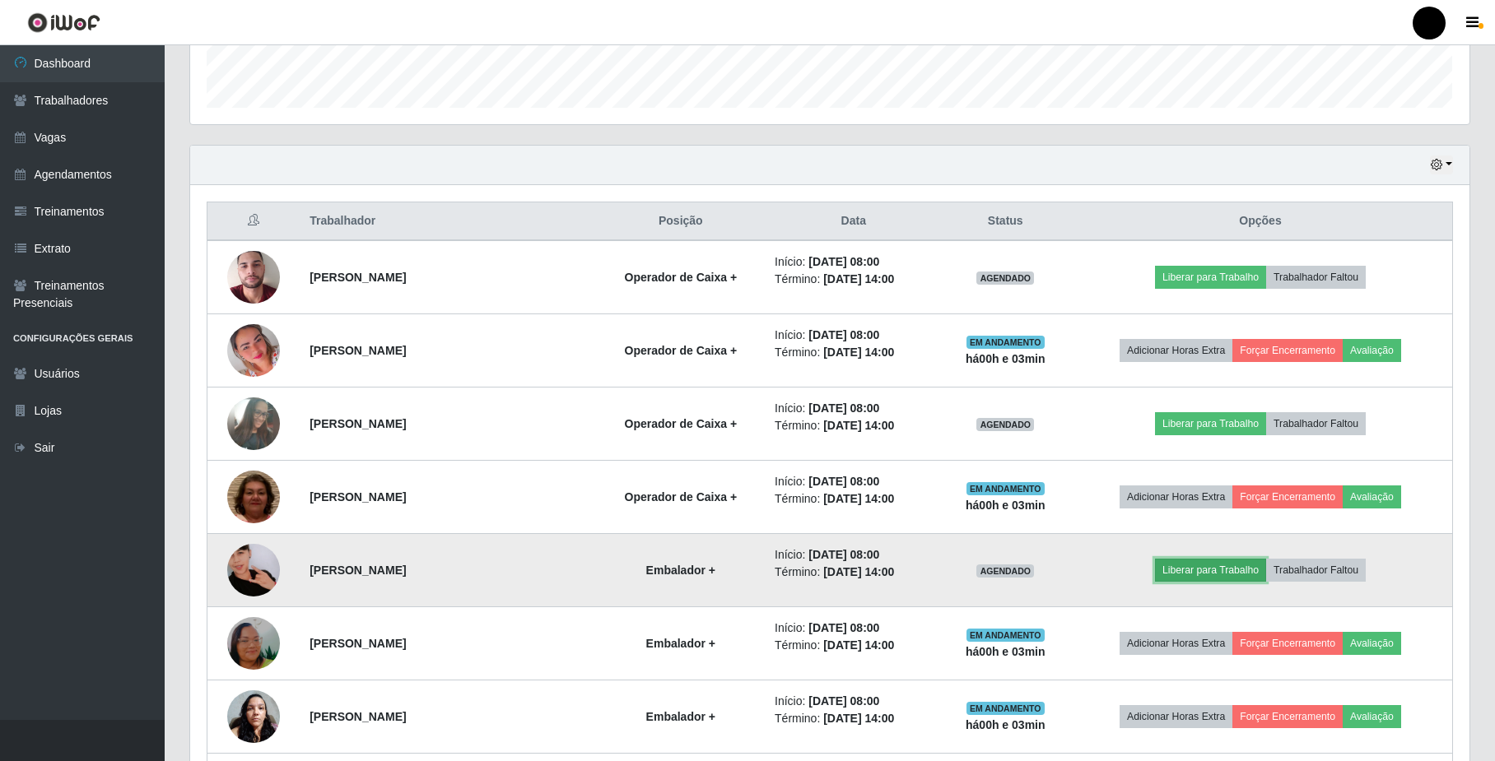
click at [1187, 576] on button "Liberar para Trabalho" at bounding box center [1210, 570] width 111 height 23
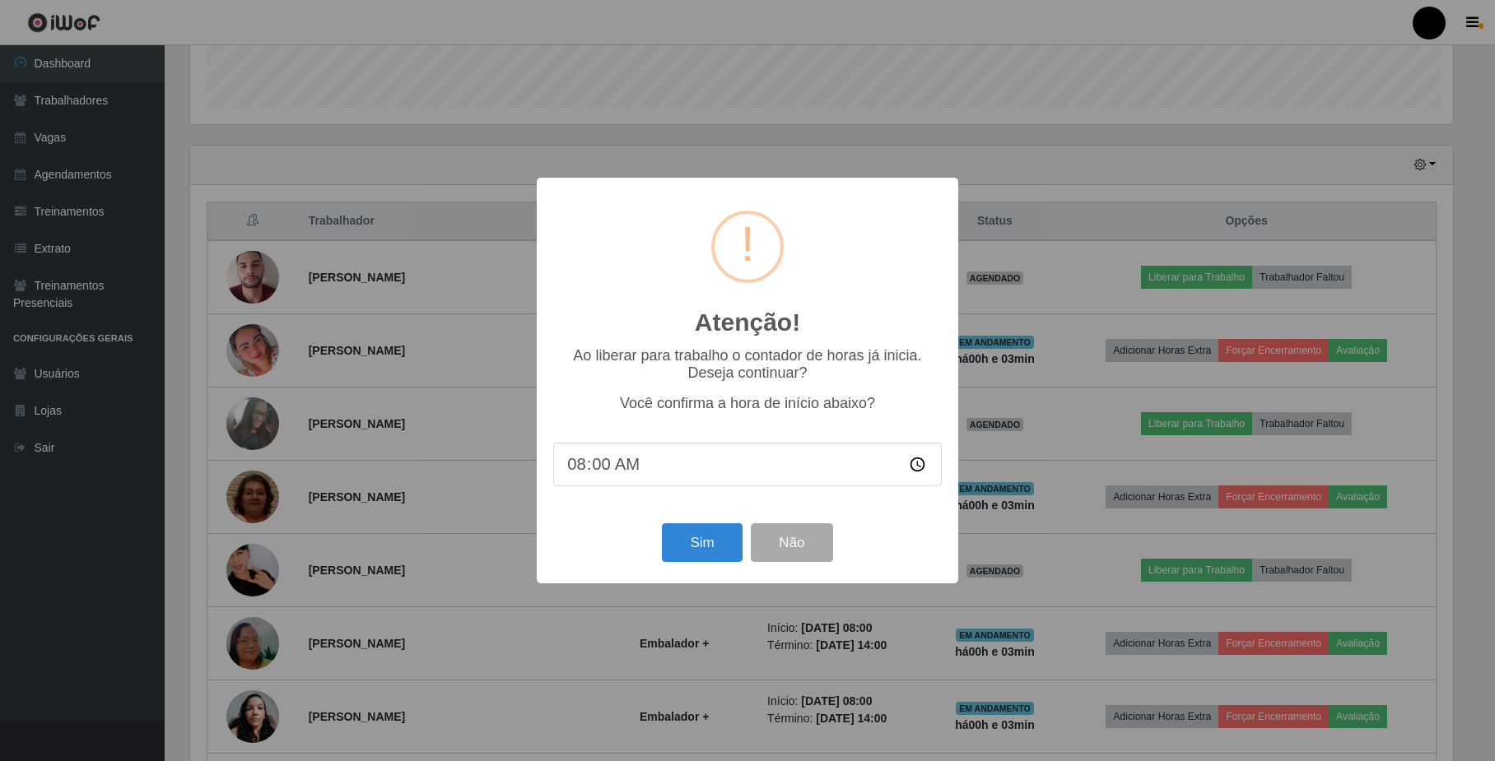
scroll to position [342, 1266]
click at [716, 551] on button "Sim" at bounding box center [704, 543] width 80 height 39
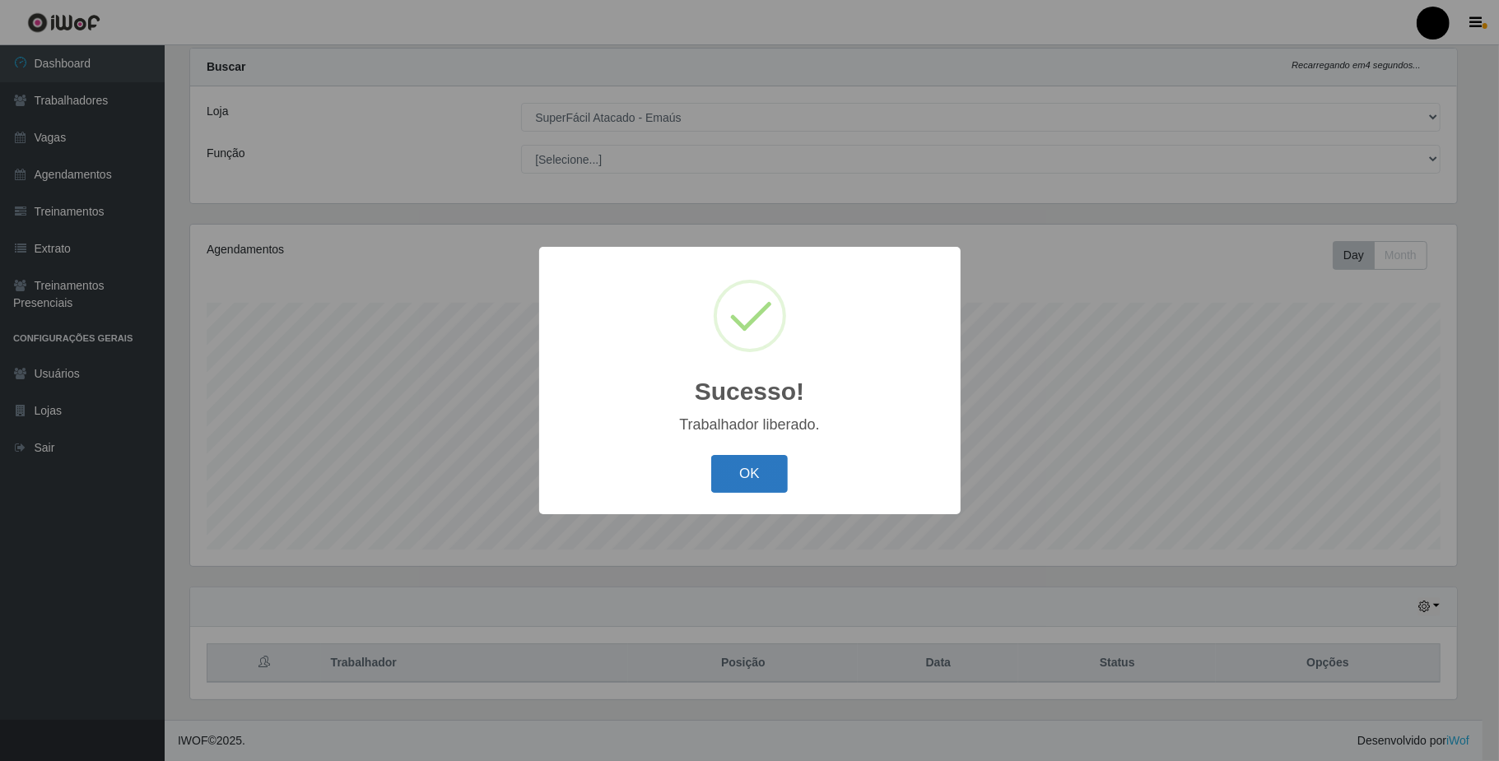
click at [757, 476] on button "OK" at bounding box center [749, 474] width 77 height 39
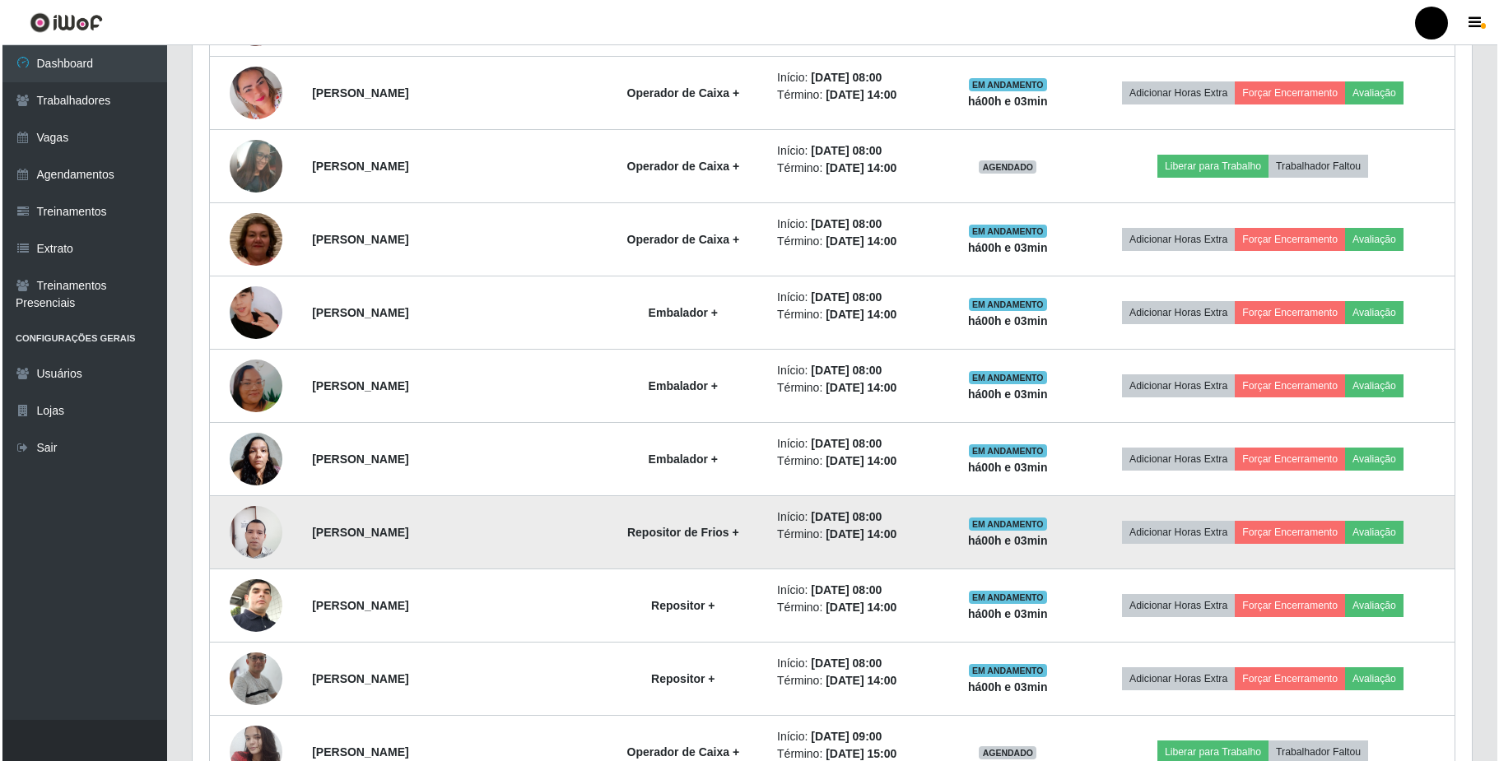
scroll to position [700, 0]
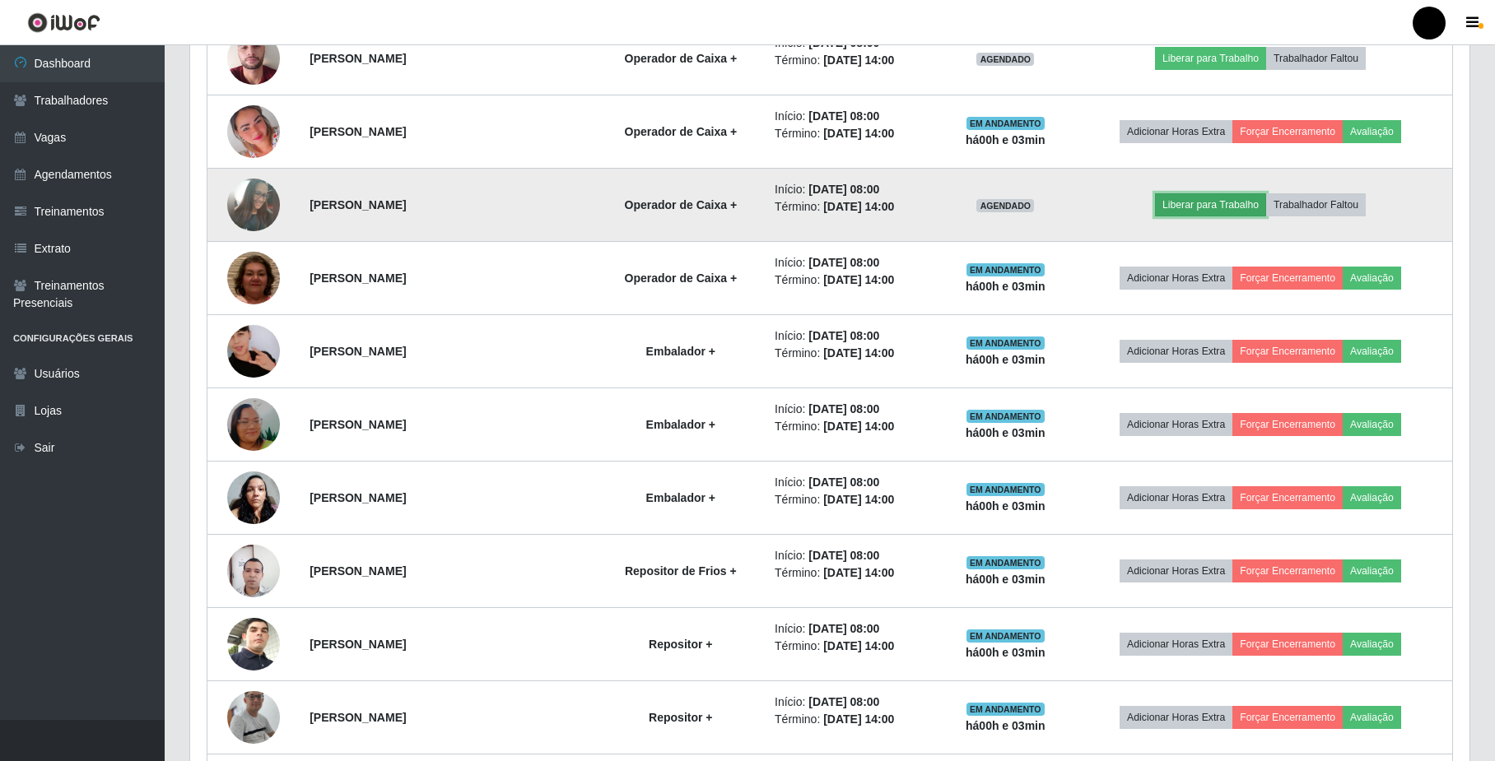
click at [1198, 207] on button "Liberar para Trabalho" at bounding box center [1210, 204] width 111 height 23
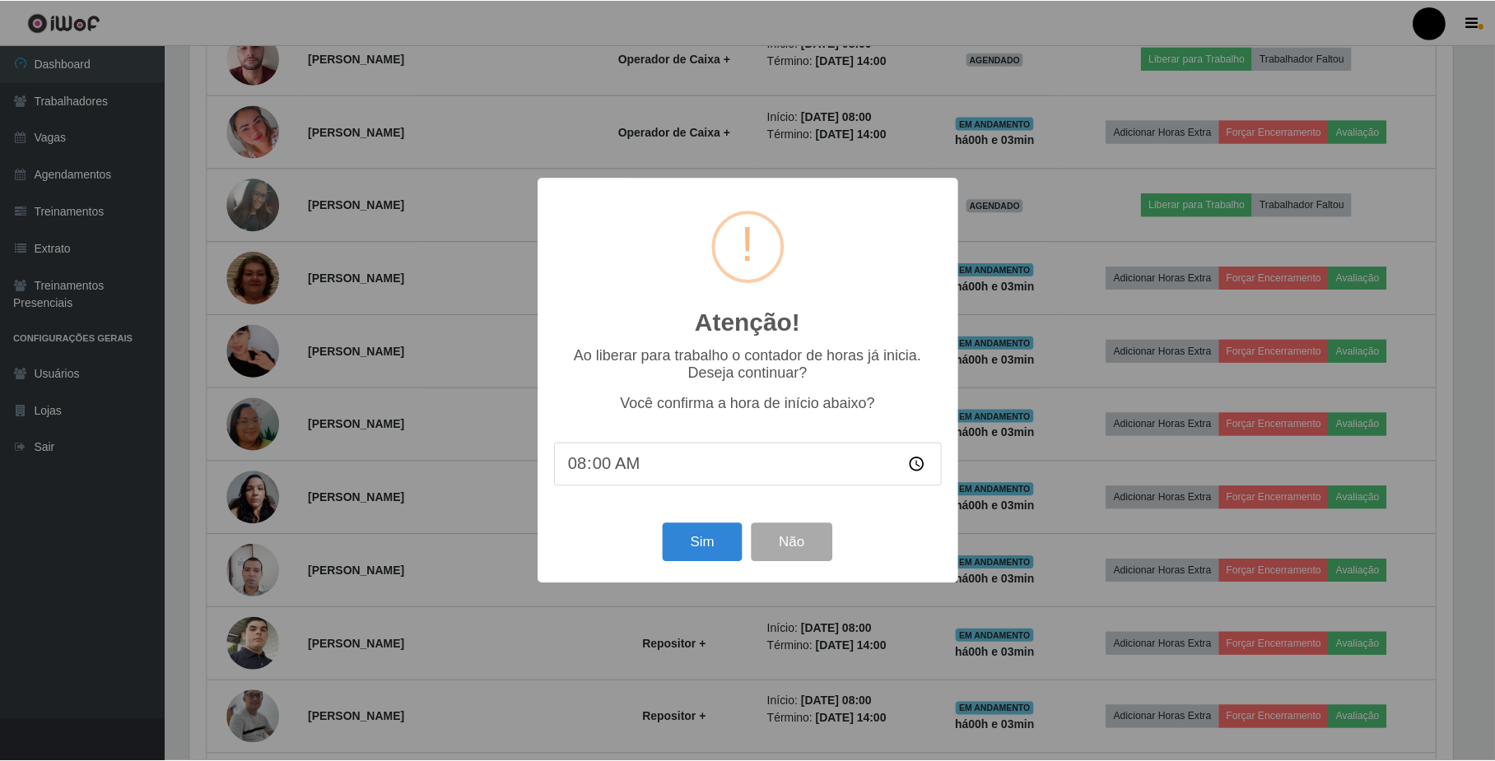
scroll to position [342, 1266]
click at [699, 560] on button "Sim" at bounding box center [704, 543] width 80 height 39
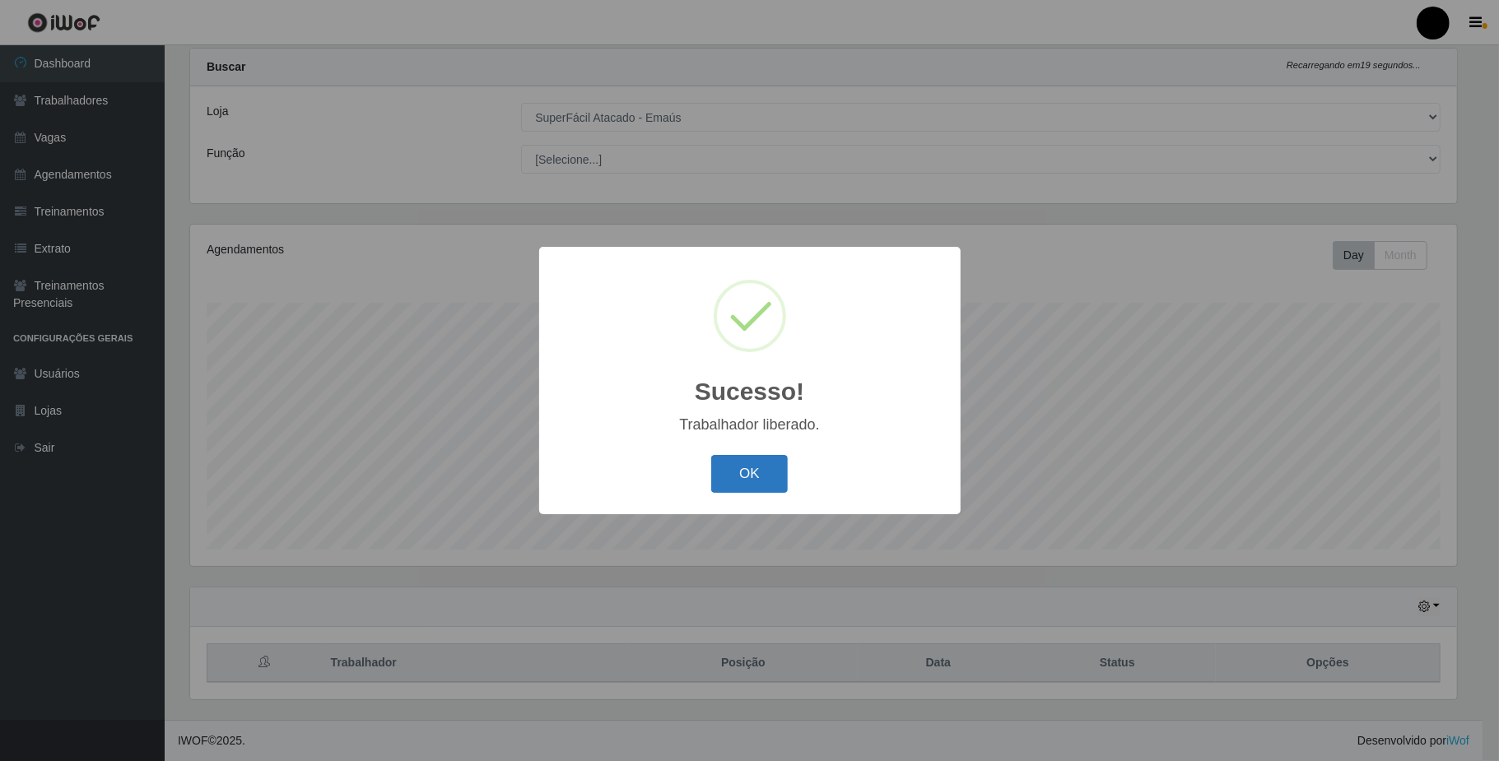
click at [733, 479] on button "OK" at bounding box center [749, 474] width 77 height 39
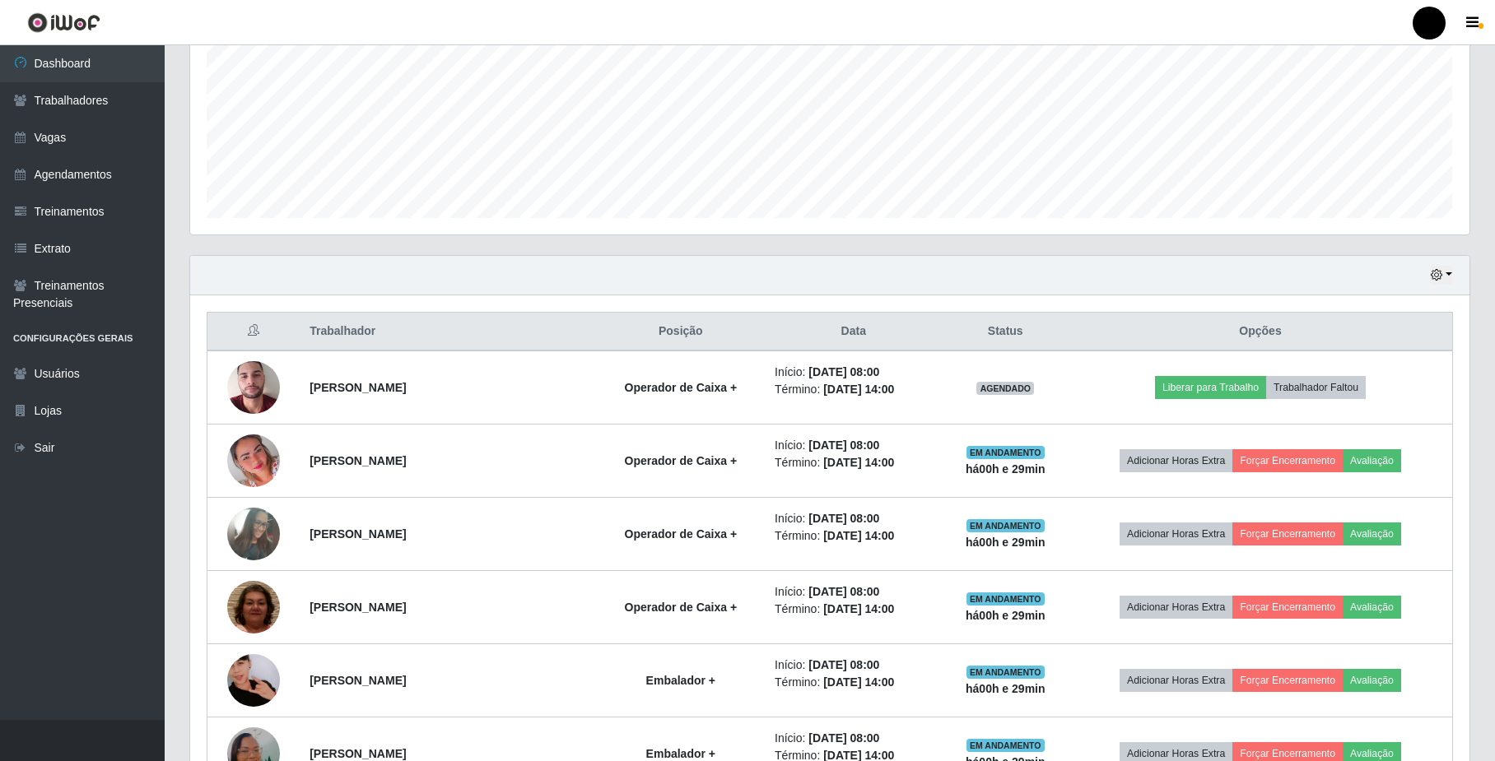
scroll to position [481, 0]
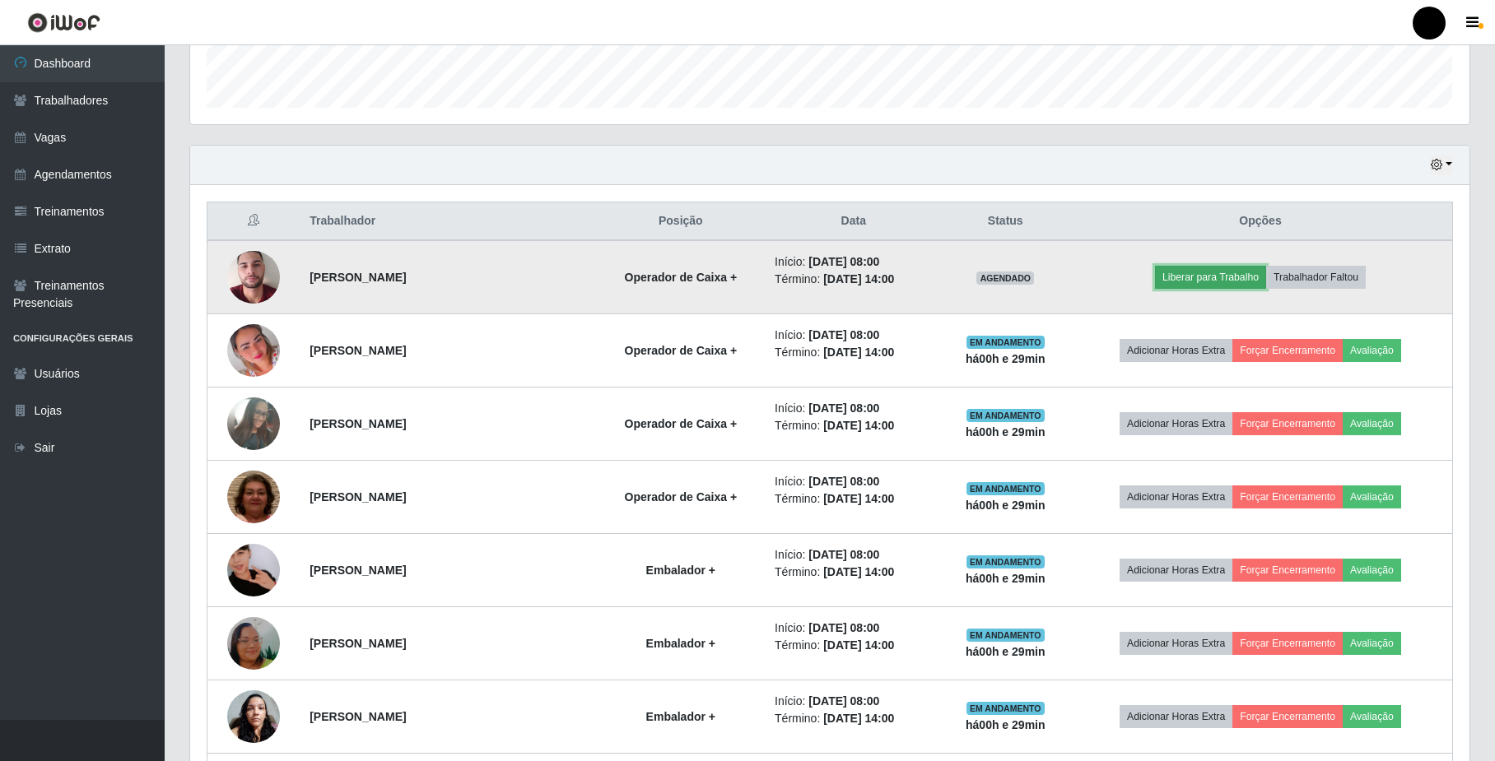
click at [1215, 277] on button "Liberar para Trabalho" at bounding box center [1210, 277] width 111 height 23
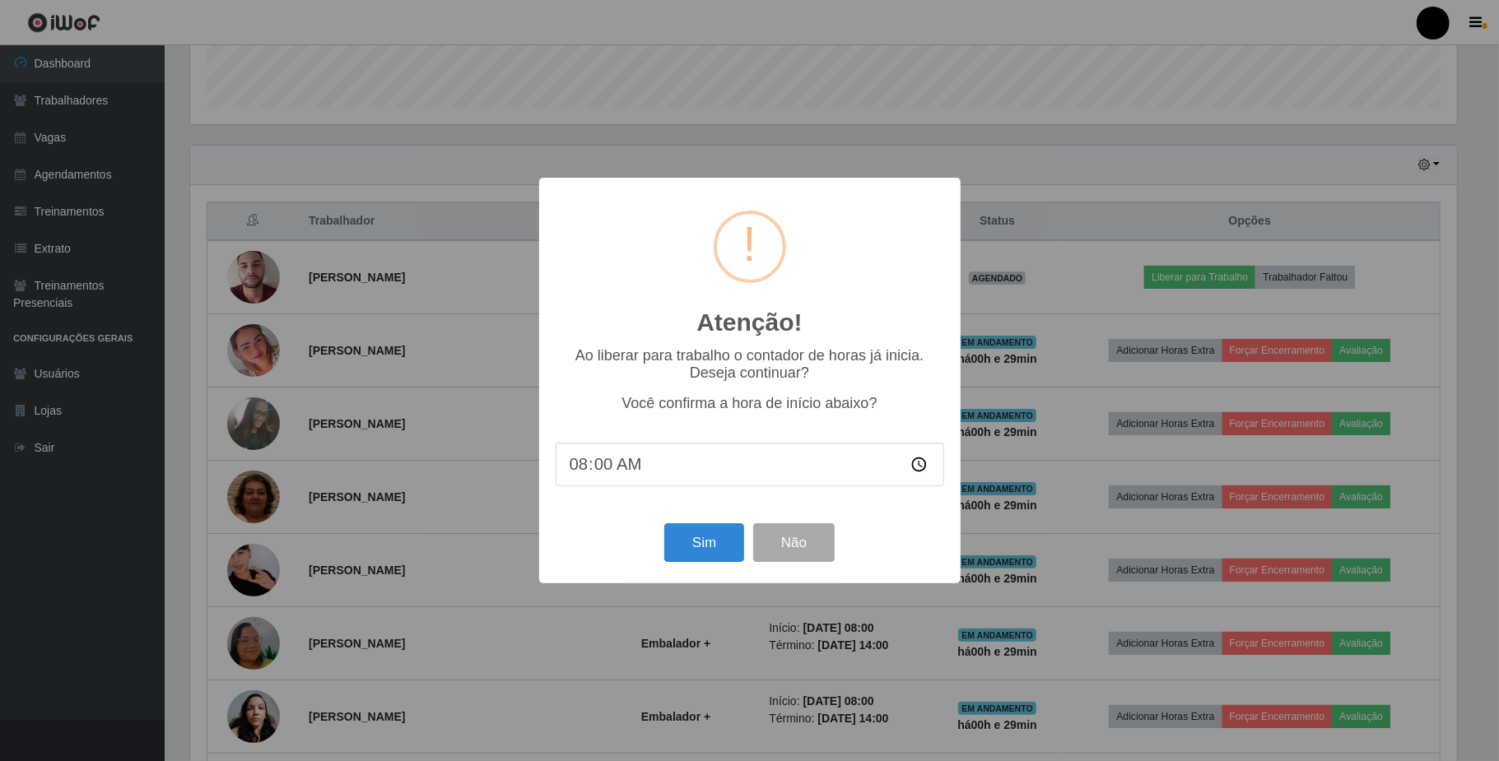
click at [607, 471] on input "08:00" at bounding box center [750, 465] width 389 height 44
type input "08:29"
click at [698, 547] on button "Sim" at bounding box center [704, 543] width 80 height 39
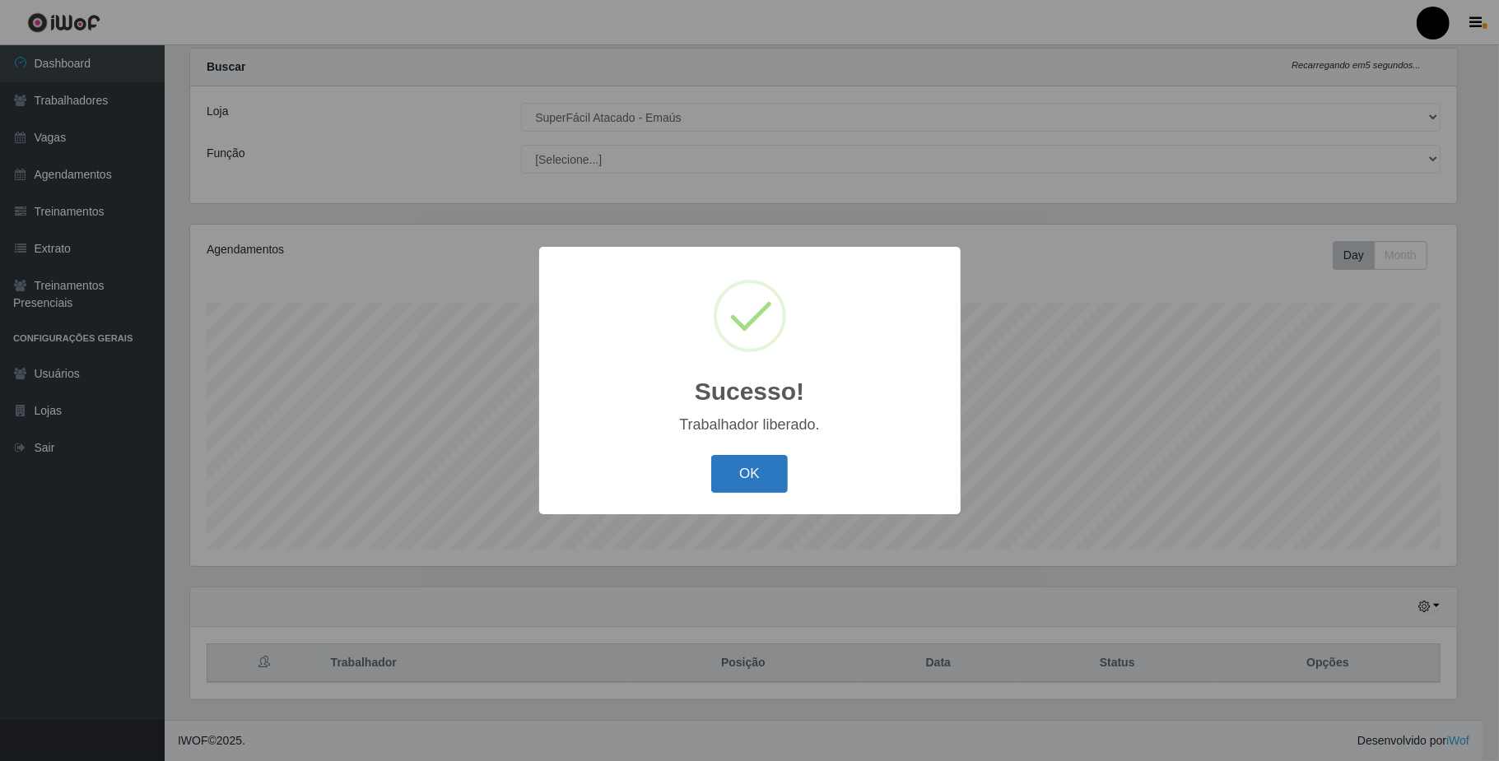
click at [761, 472] on button "OK" at bounding box center [749, 474] width 77 height 39
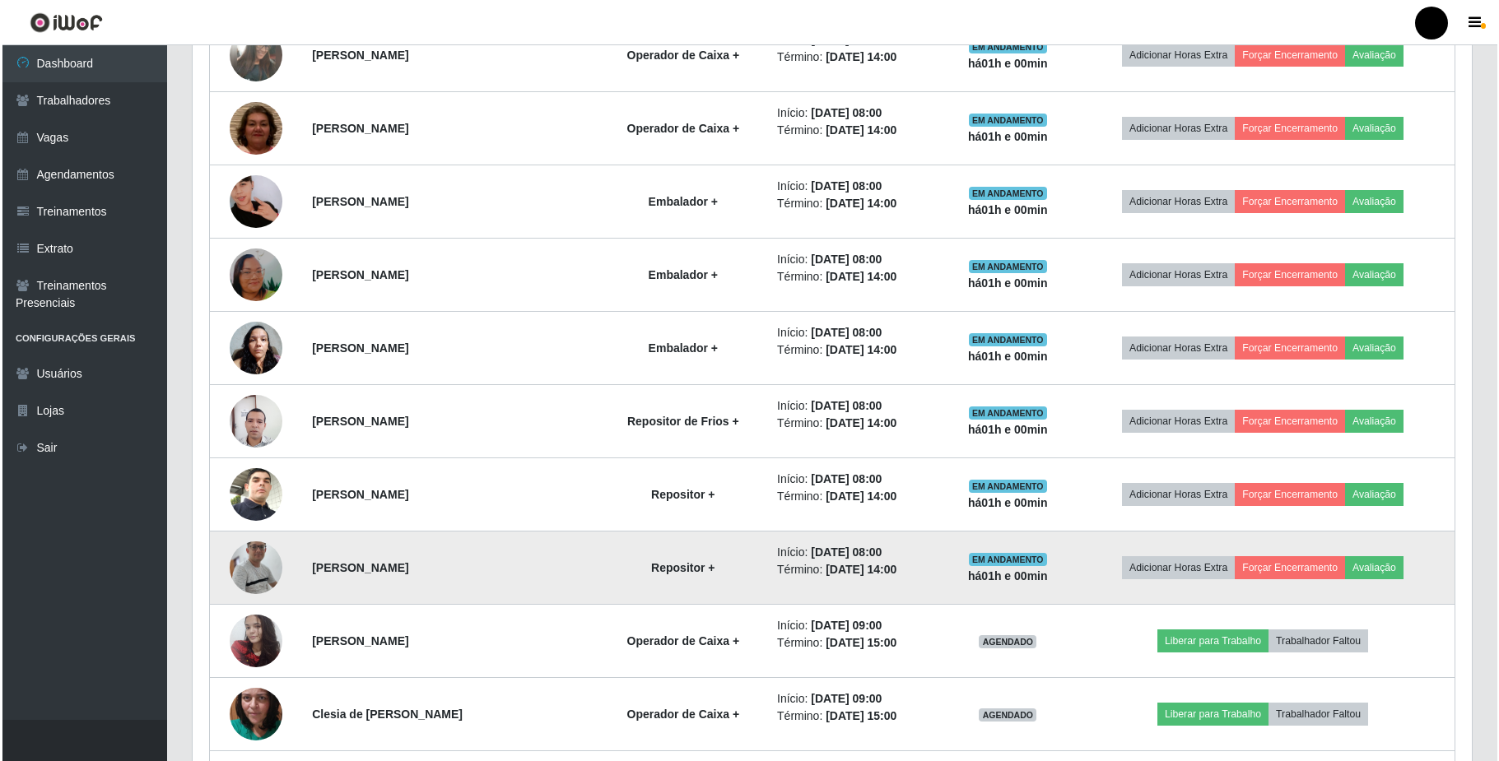
scroll to position [919, 0]
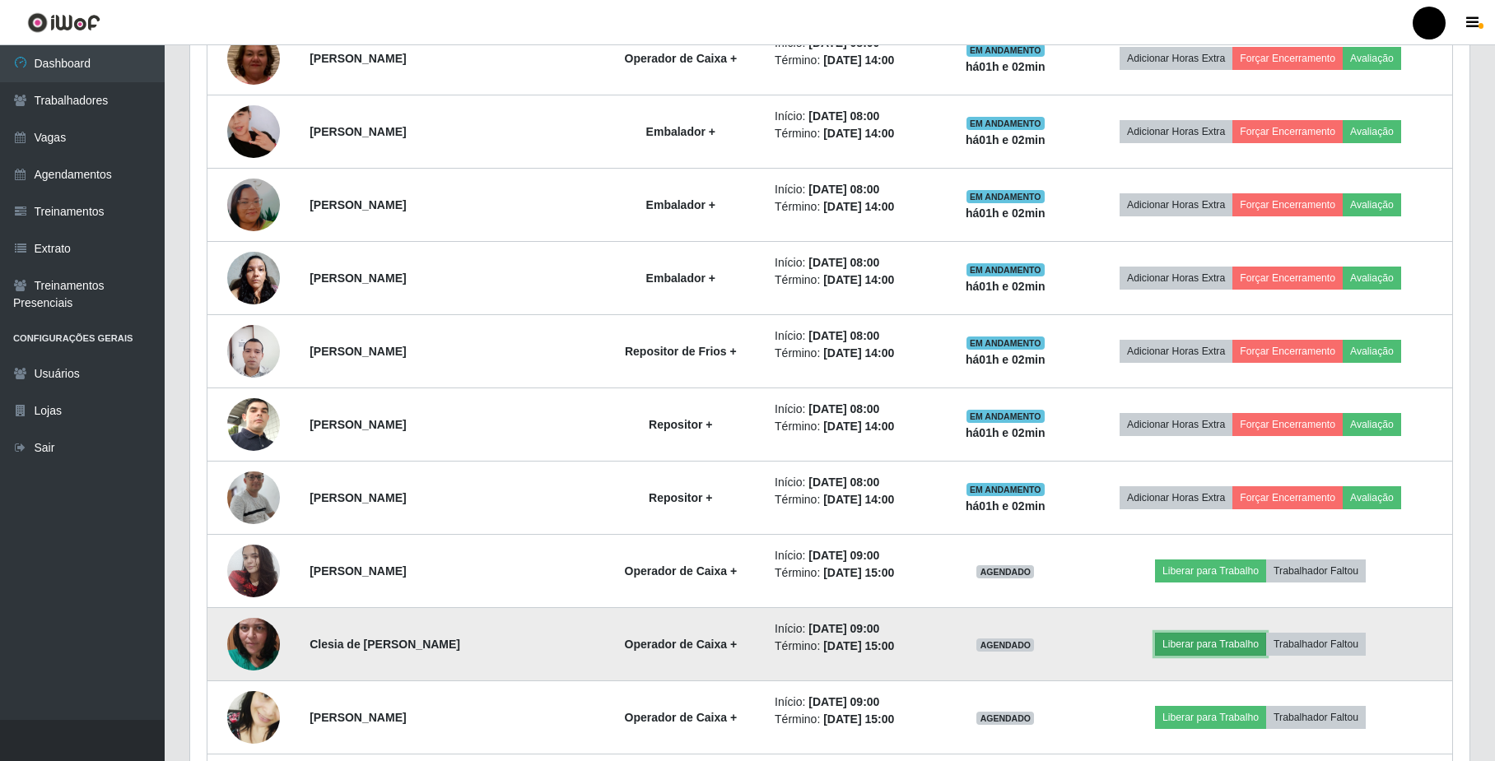
click at [1217, 656] on button "Liberar para Trabalho" at bounding box center [1210, 644] width 111 height 23
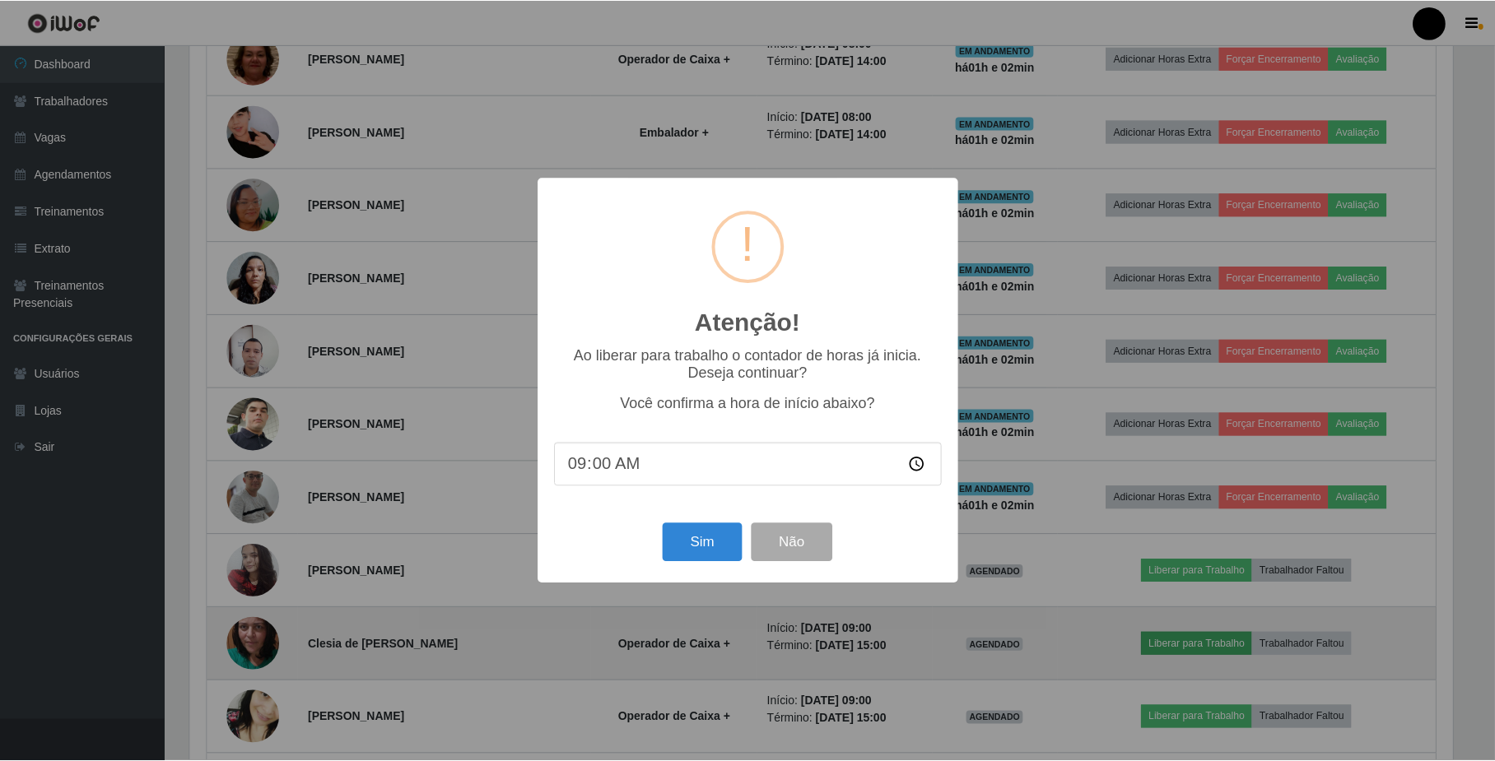
scroll to position [342, 1266]
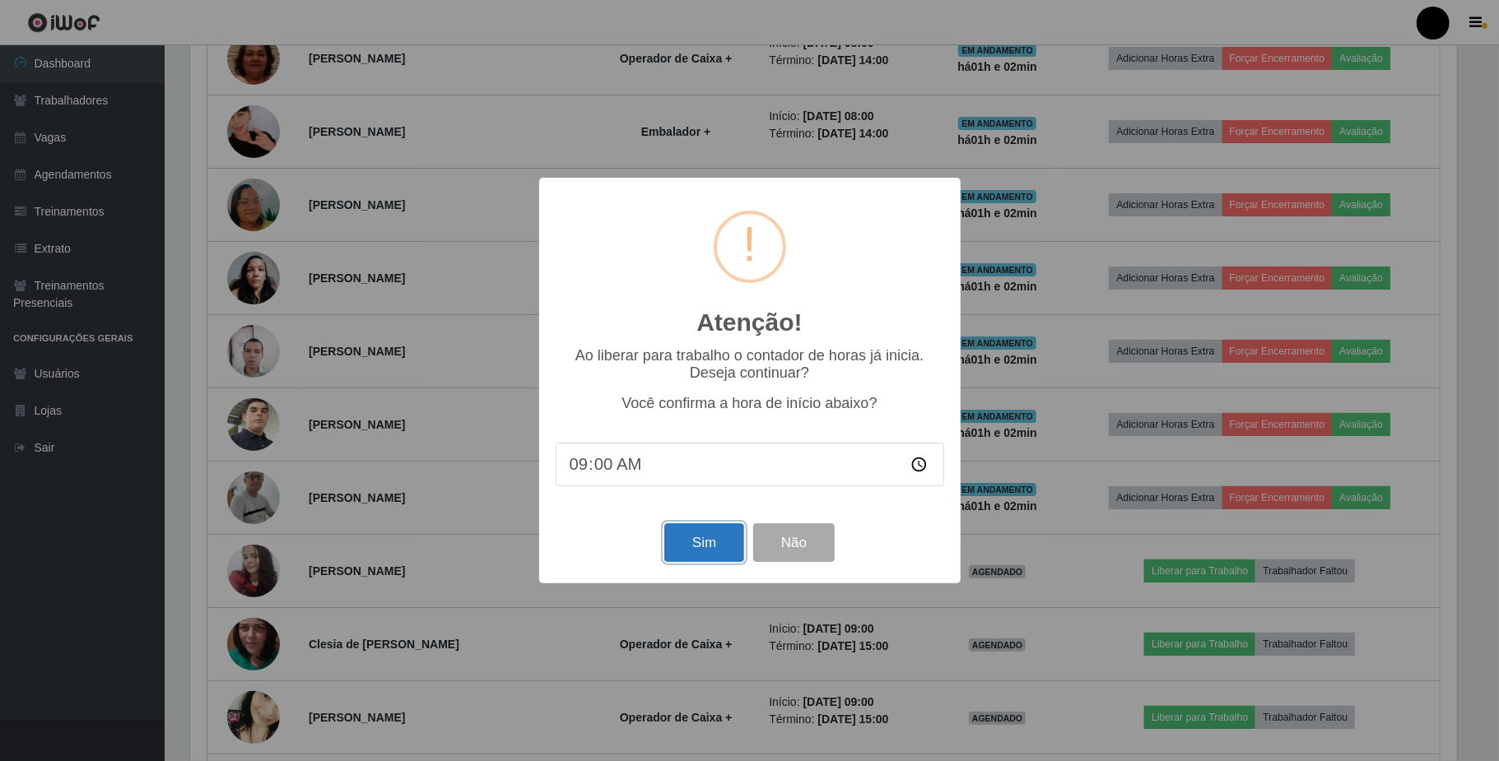
click at [690, 548] on button "Sim" at bounding box center [704, 543] width 80 height 39
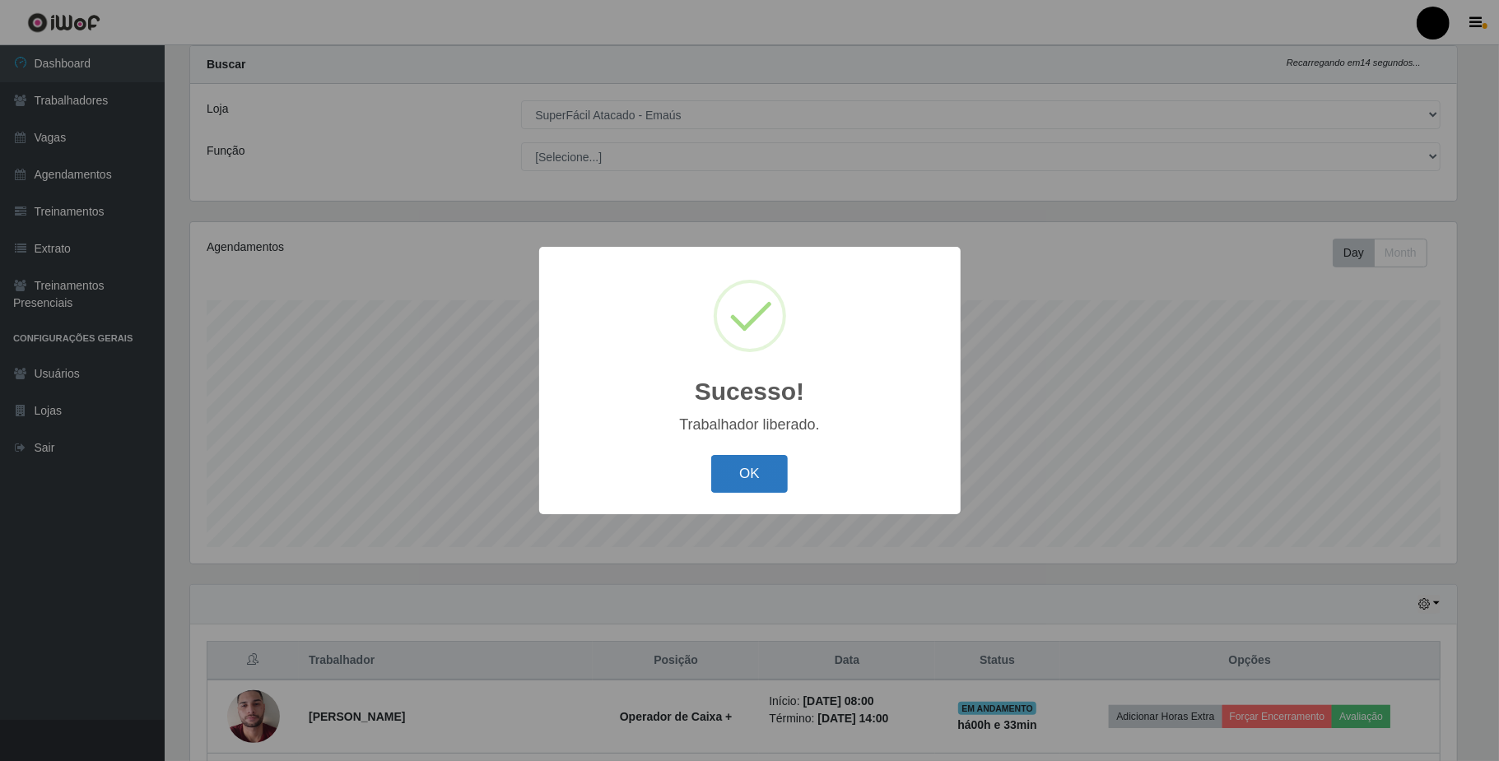
click at [752, 468] on button "OK" at bounding box center [749, 474] width 77 height 39
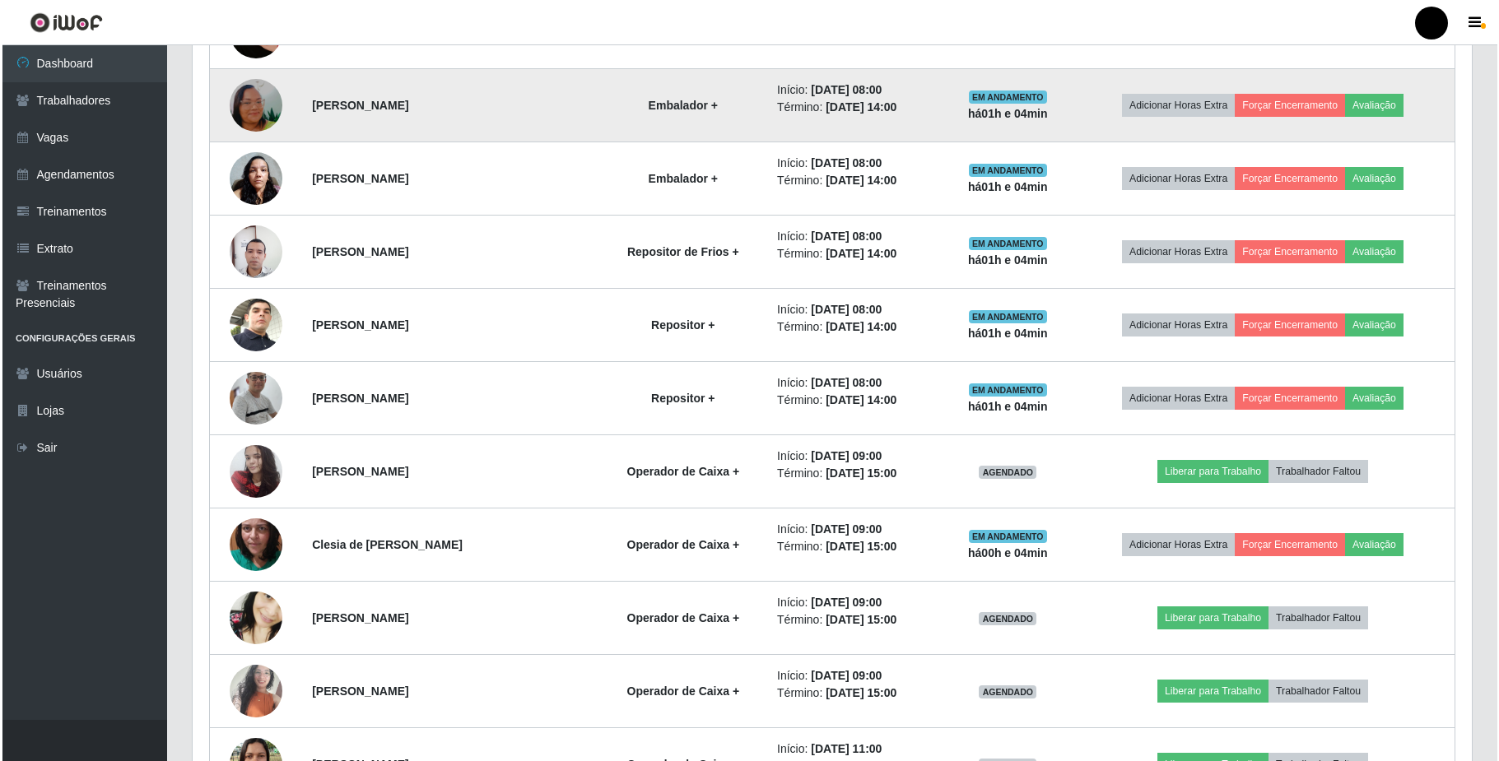
scroll to position [1139, 0]
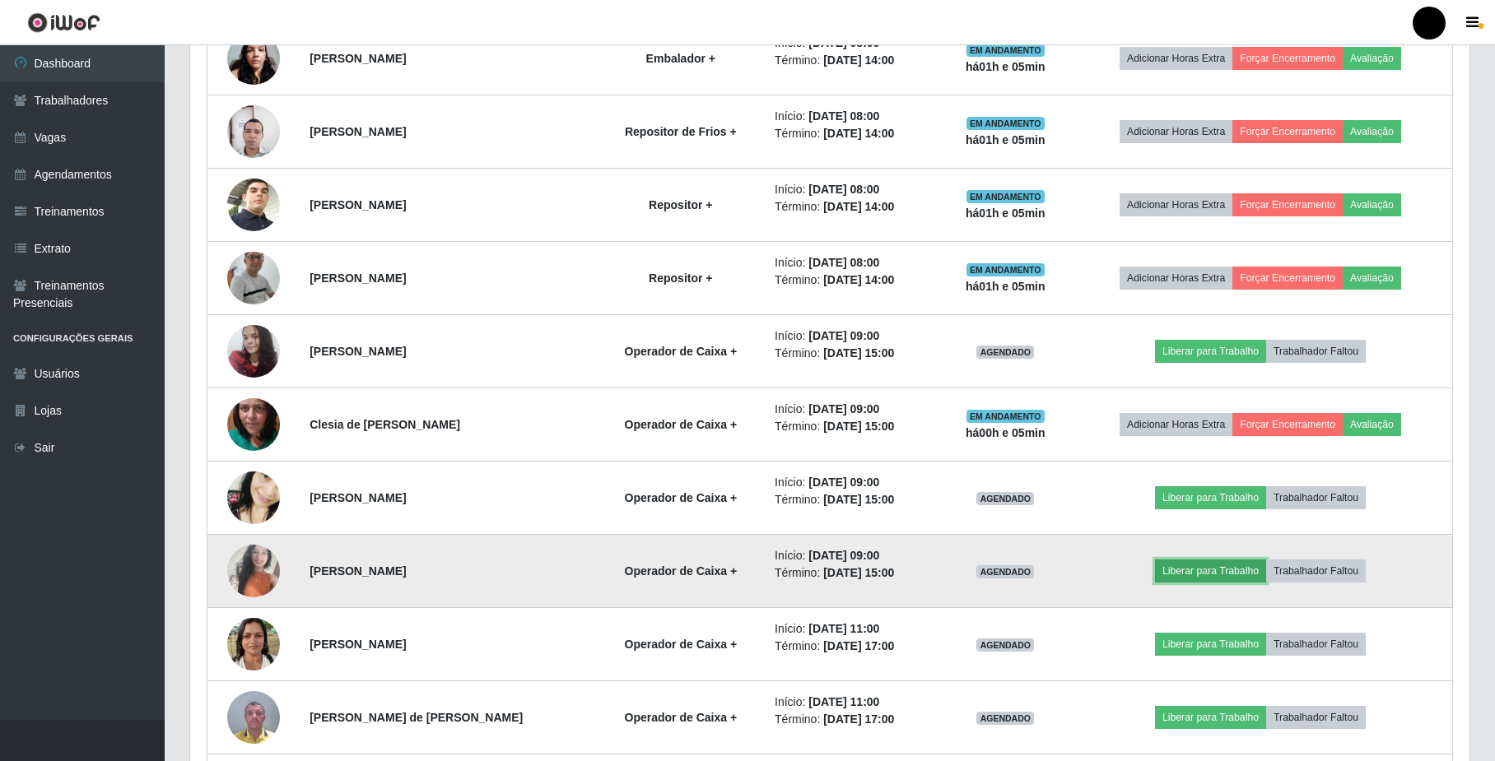
click at [1236, 578] on button "Liberar para Trabalho" at bounding box center [1210, 571] width 111 height 23
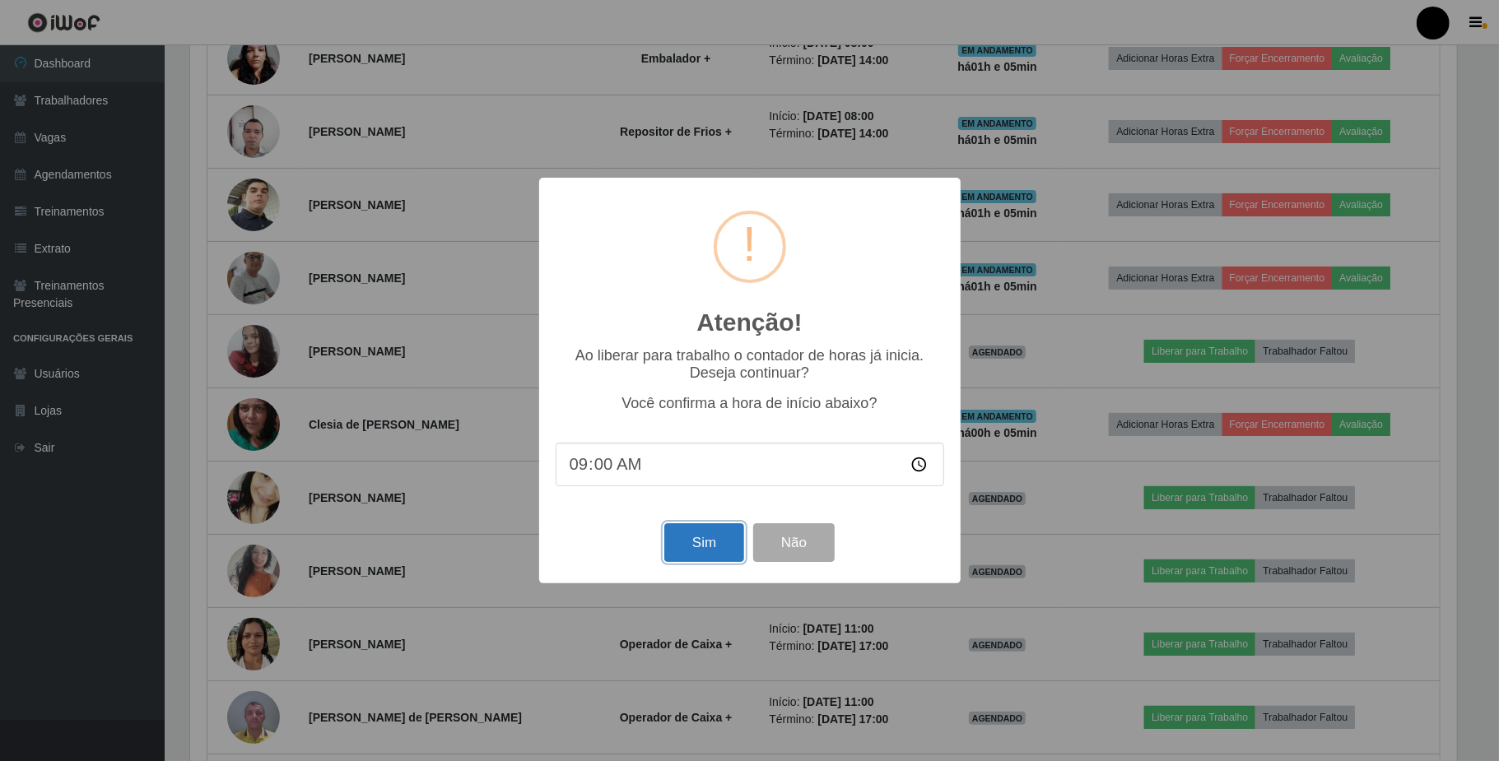
click at [708, 545] on button "Sim" at bounding box center [704, 543] width 80 height 39
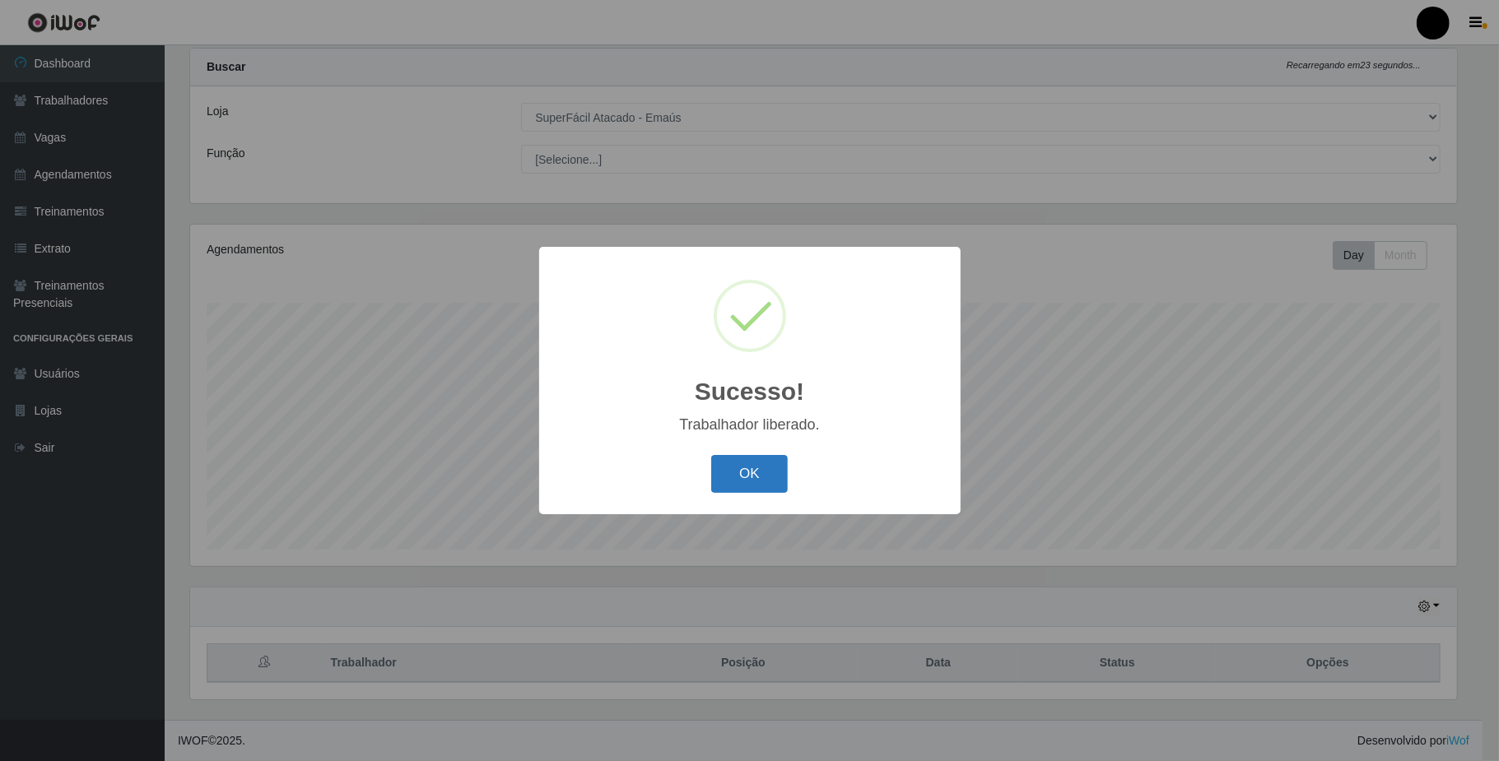
click at [761, 478] on button "OK" at bounding box center [749, 474] width 77 height 39
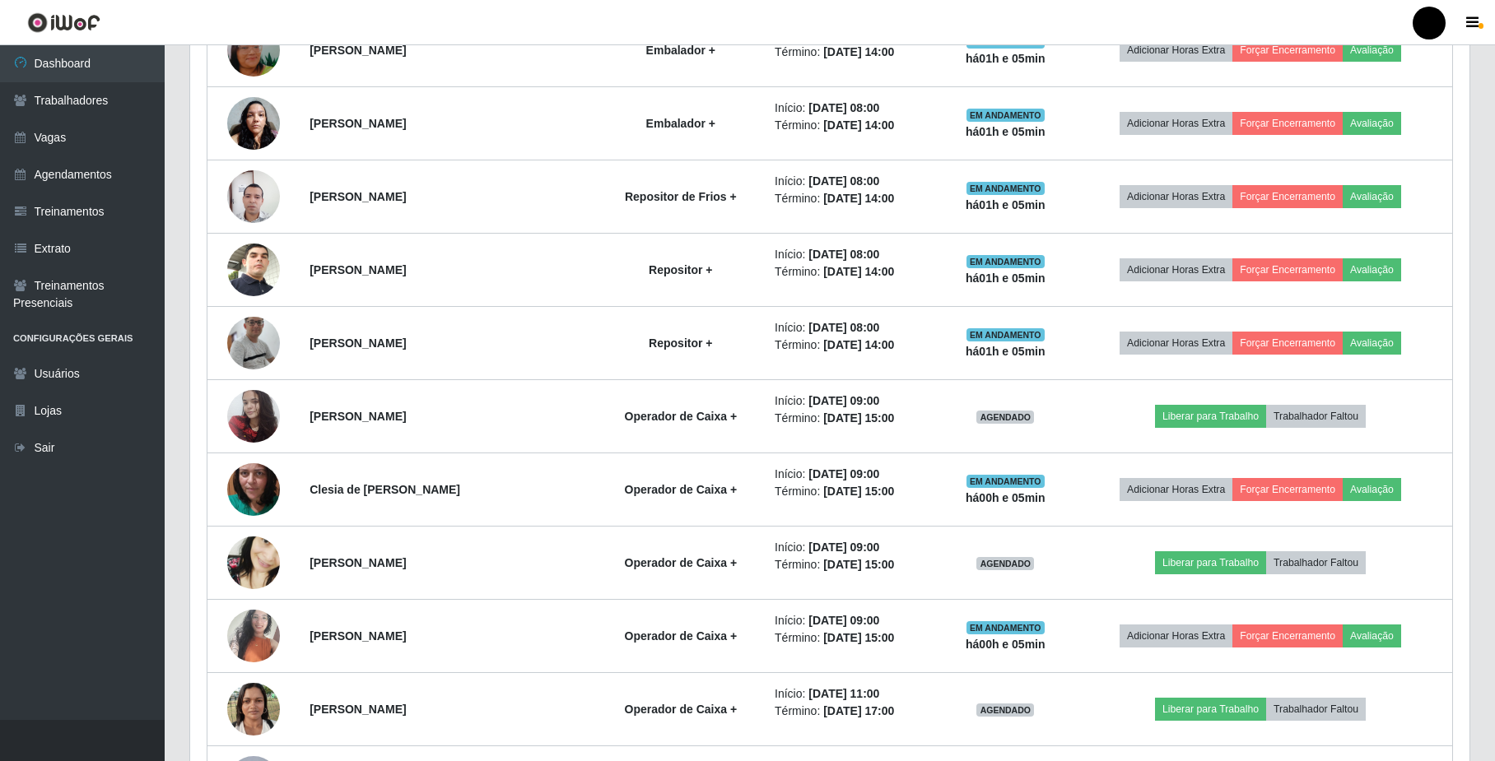
scroll to position [1139, 0]
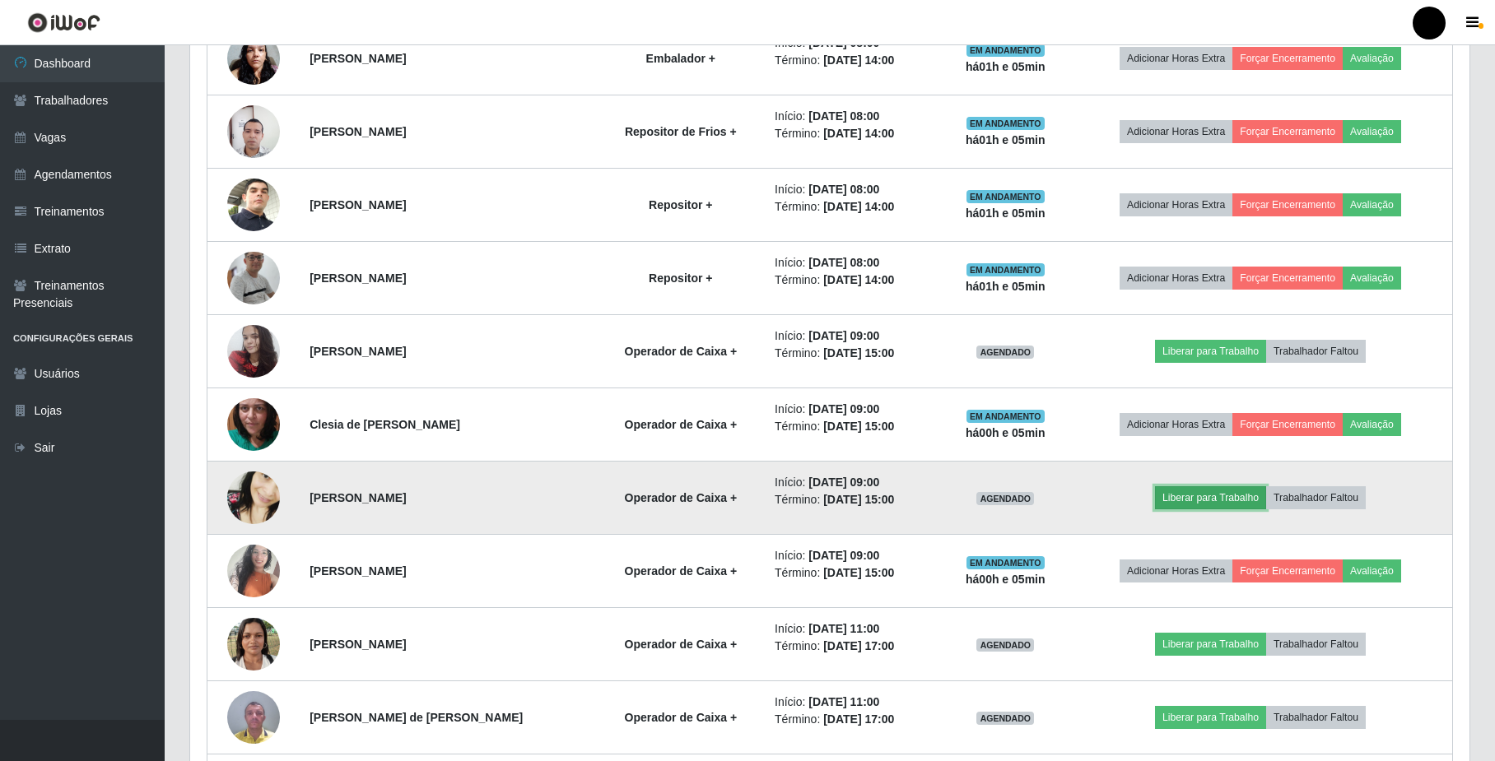
click at [1208, 510] on button "Liberar para Trabalho" at bounding box center [1210, 497] width 111 height 23
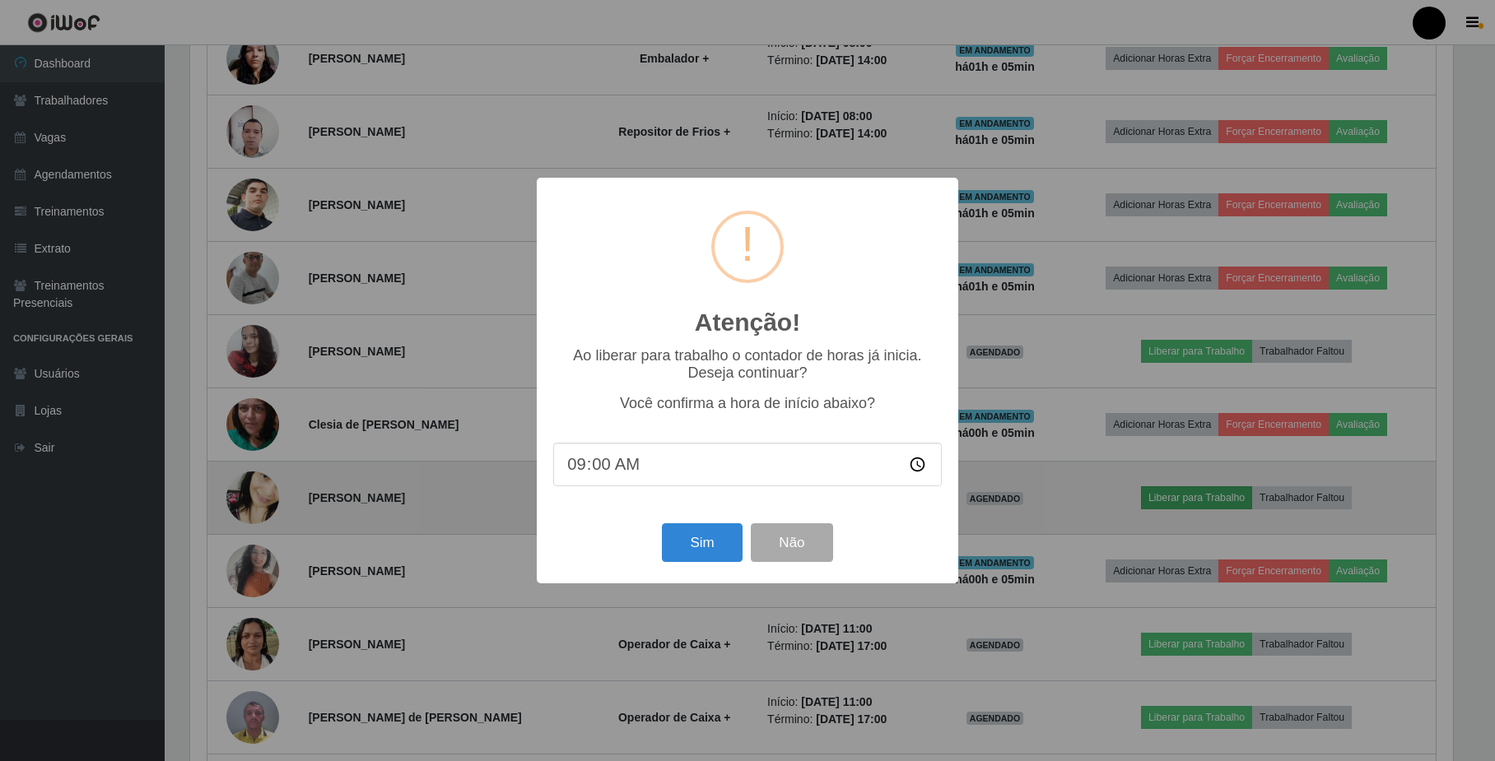
scroll to position [342, 1266]
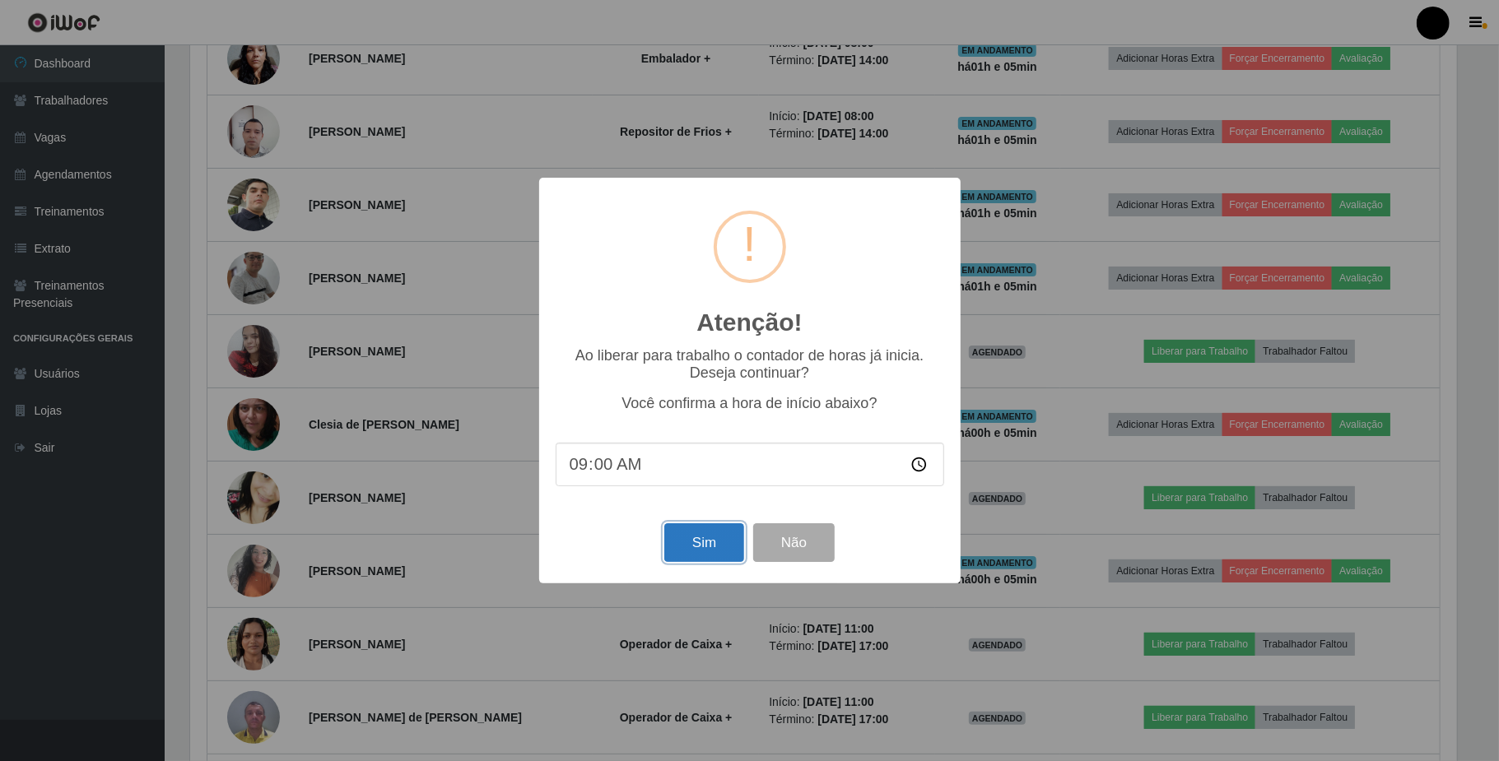
click at [685, 550] on button "Sim" at bounding box center [704, 543] width 80 height 39
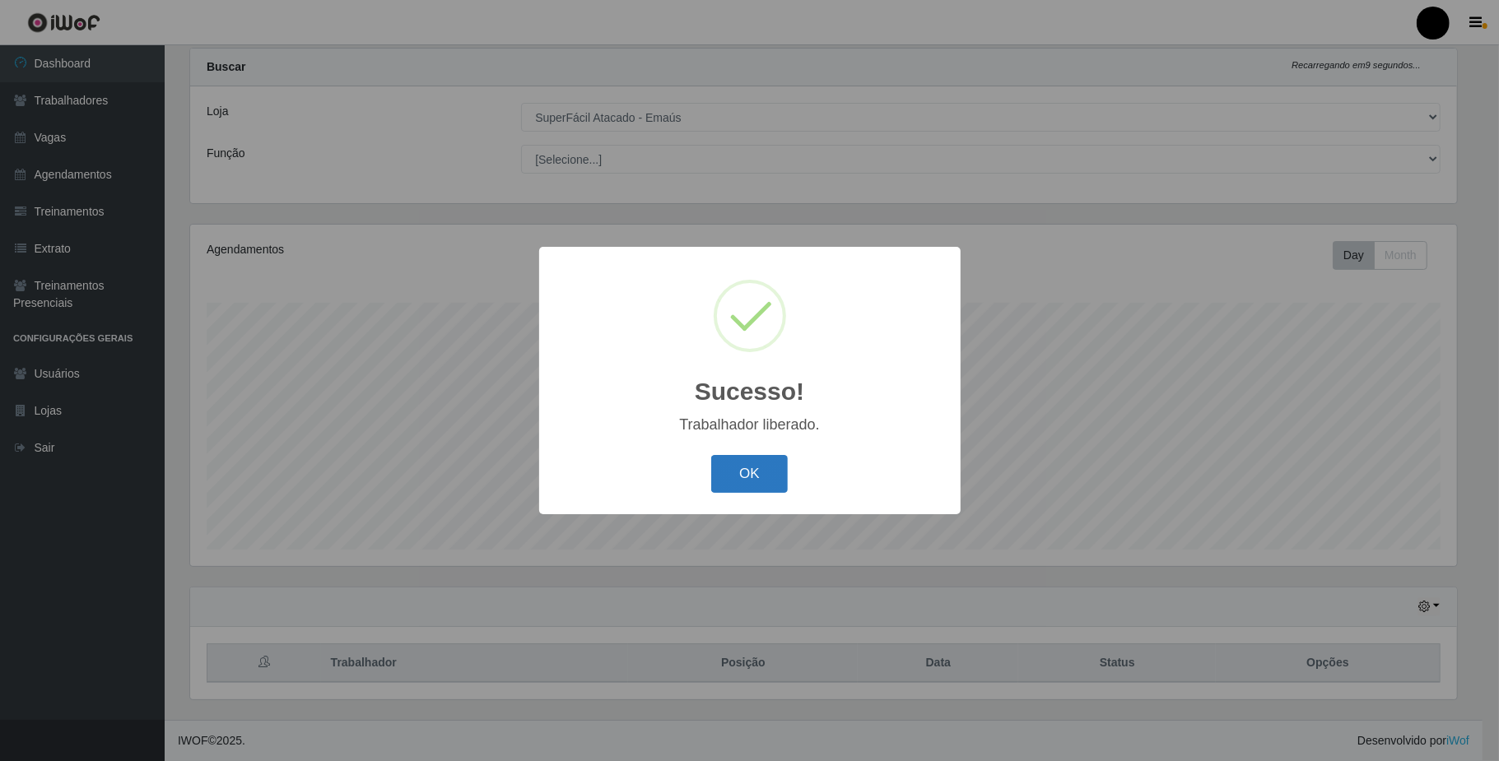
click at [756, 478] on button "OK" at bounding box center [749, 474] width 77 height 39
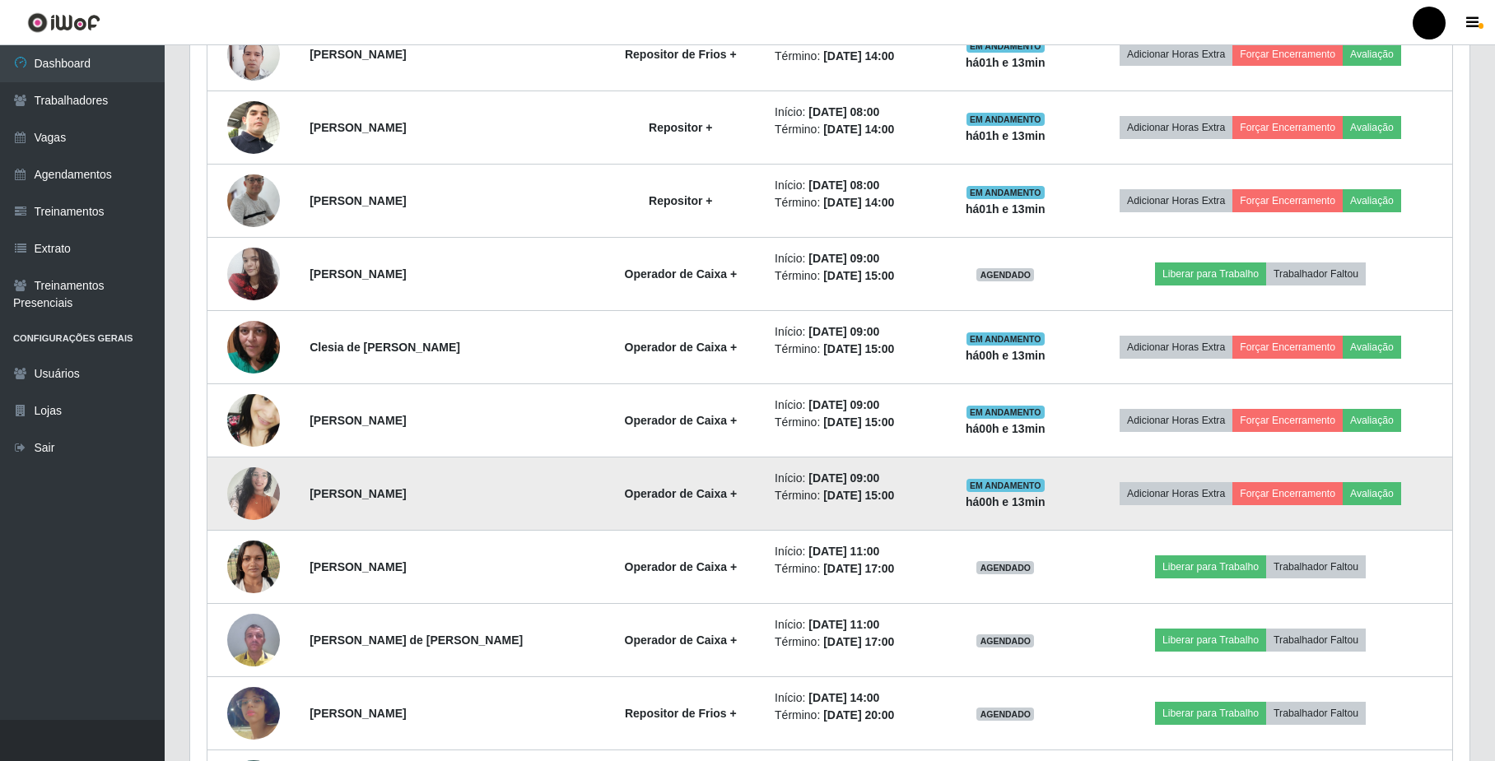
scroll to position [1358, 0]
